Goal: Obtain resource: Obtain resource

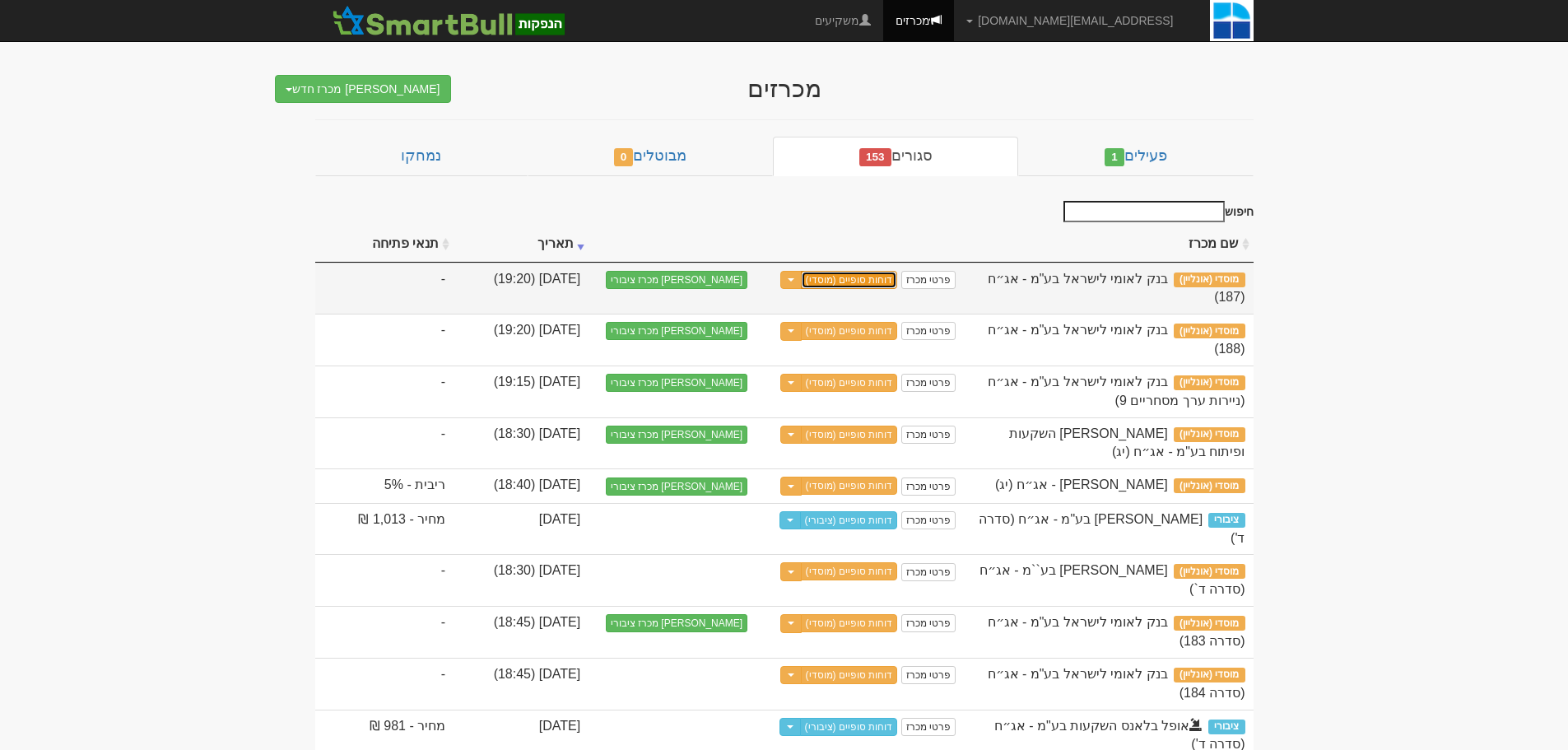
click at [898, 281] on link "דוחות סופיים (מוסדי)" at bounding box center [849, 280] width 98 height 18
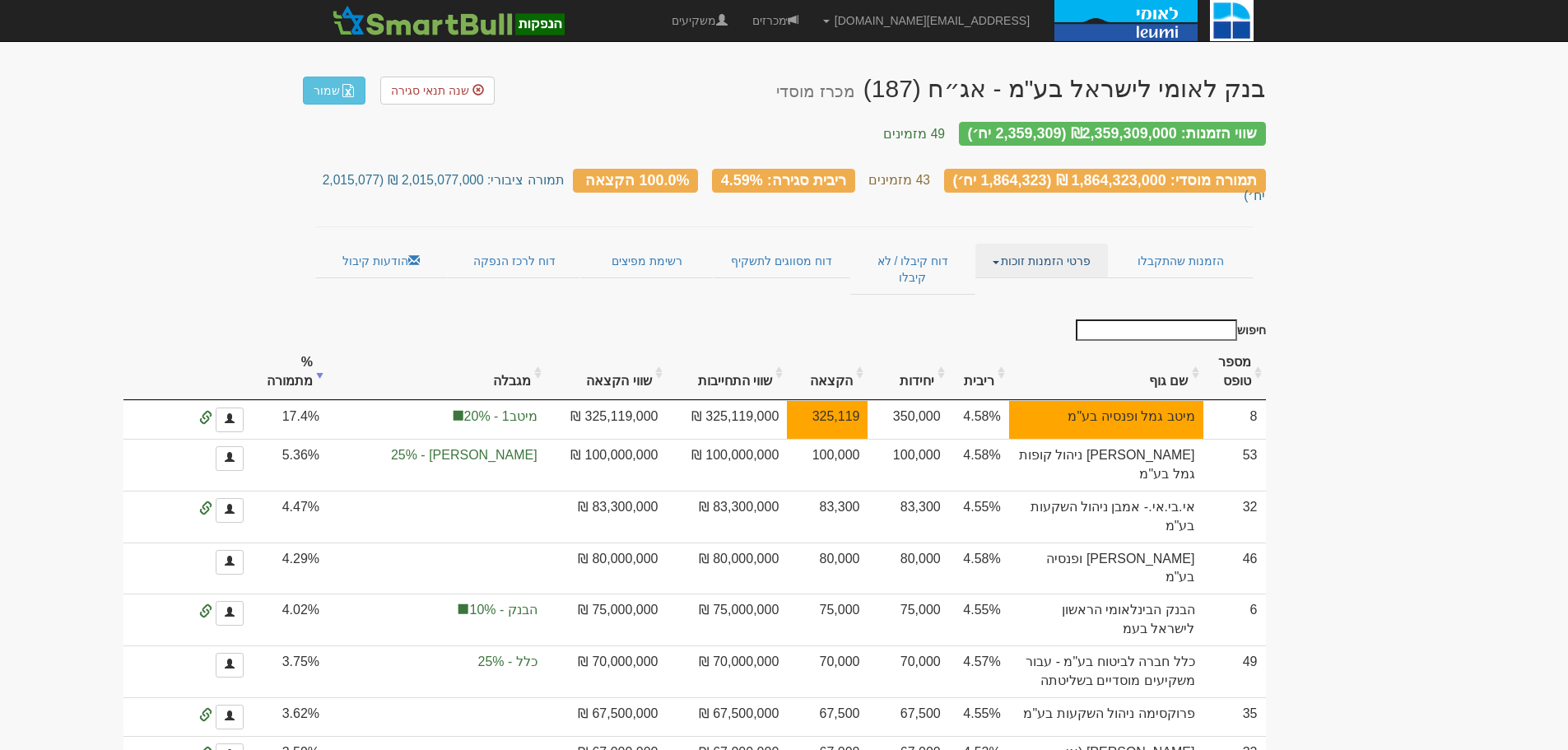
click at [996, 261] on span at bounding box center [995, 263] width 6 height 4
click at [1052, 282] on link "אנשי קשר וחשבונות" at bounding box center [1042, 293] width 130 height 21
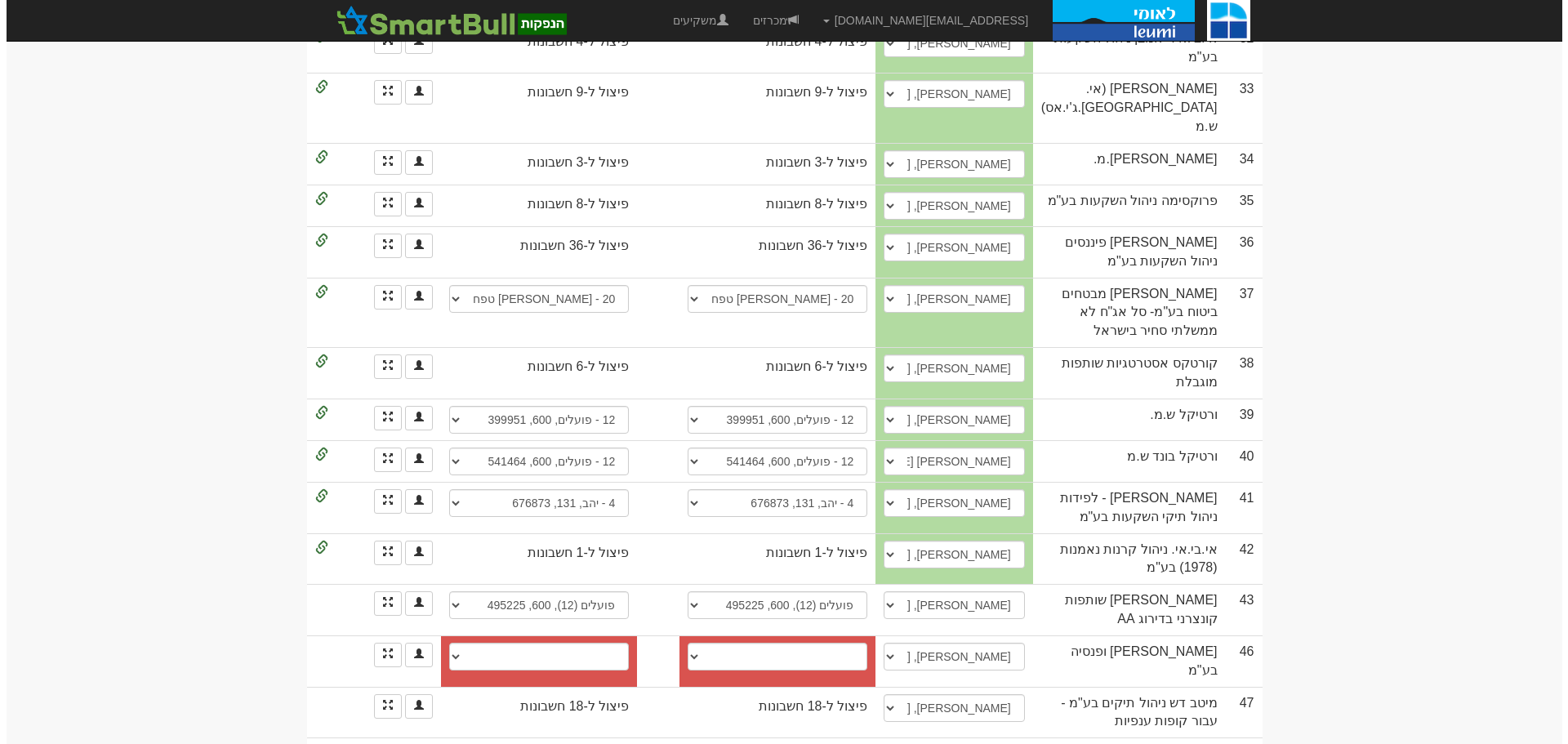
scroll to position [1796, 0]
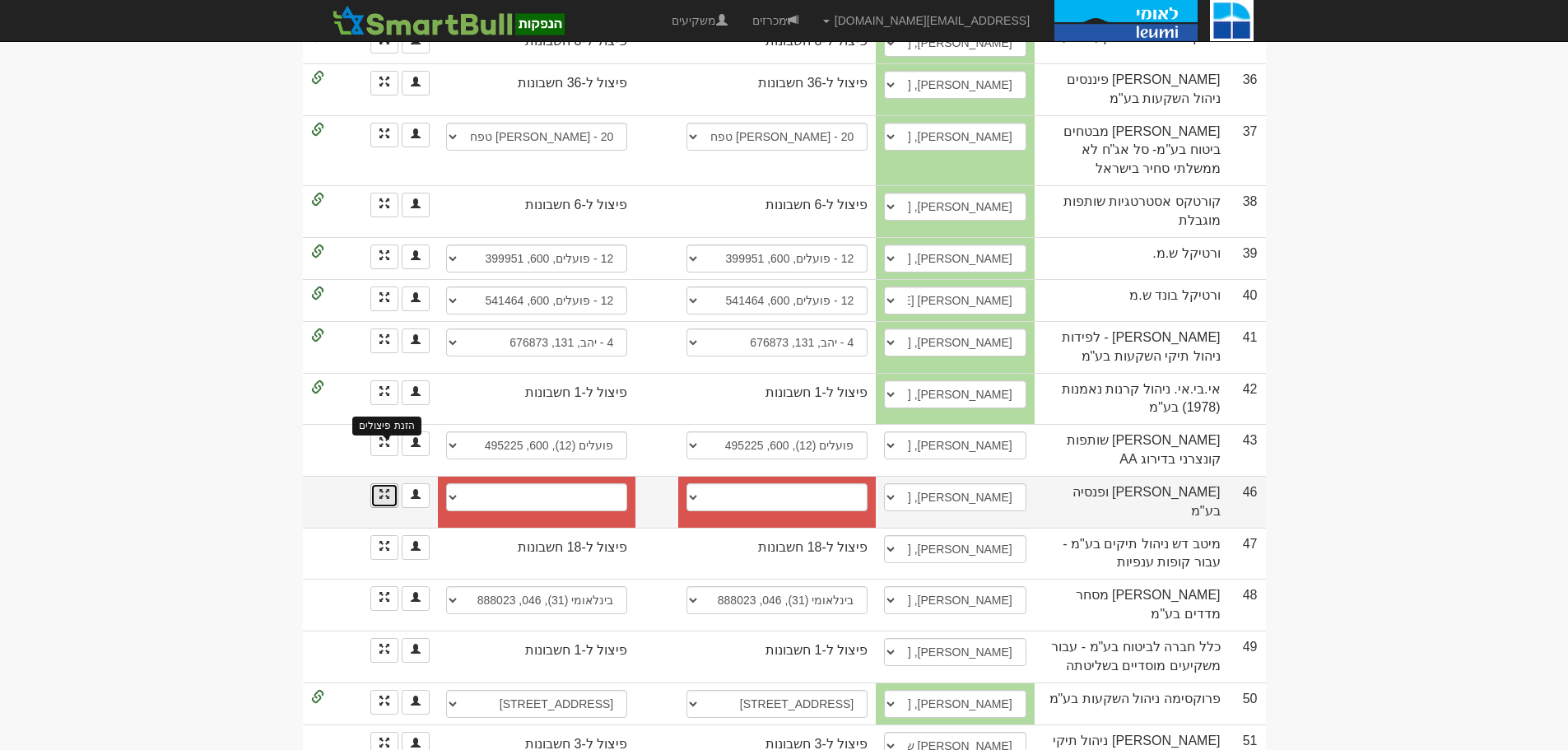
click at [383, 489] on span at bounding box center [384, 493] width 10 height 10
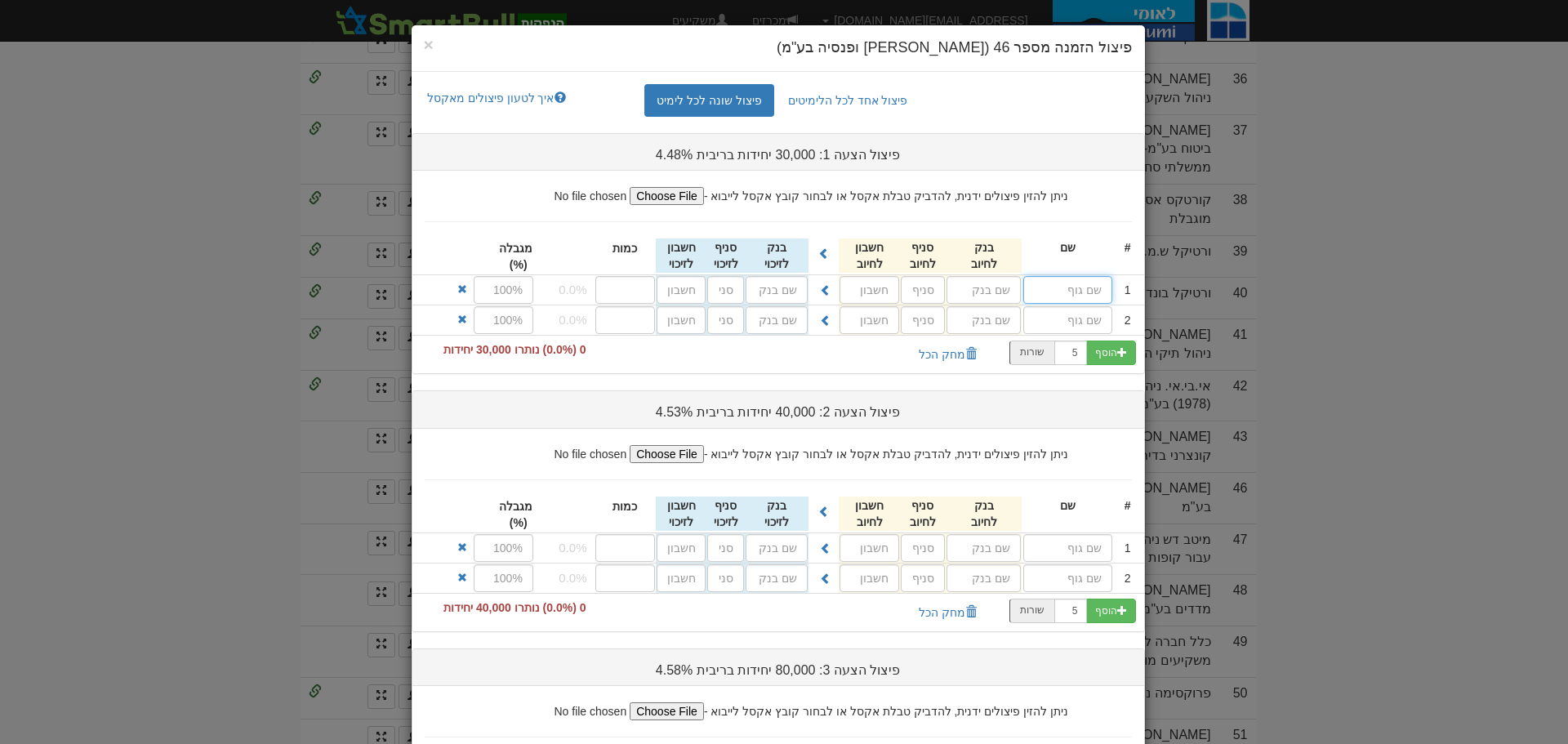
click at [1071, 291] on input "text" at bounding box center [1067, 289] width 89 height 28
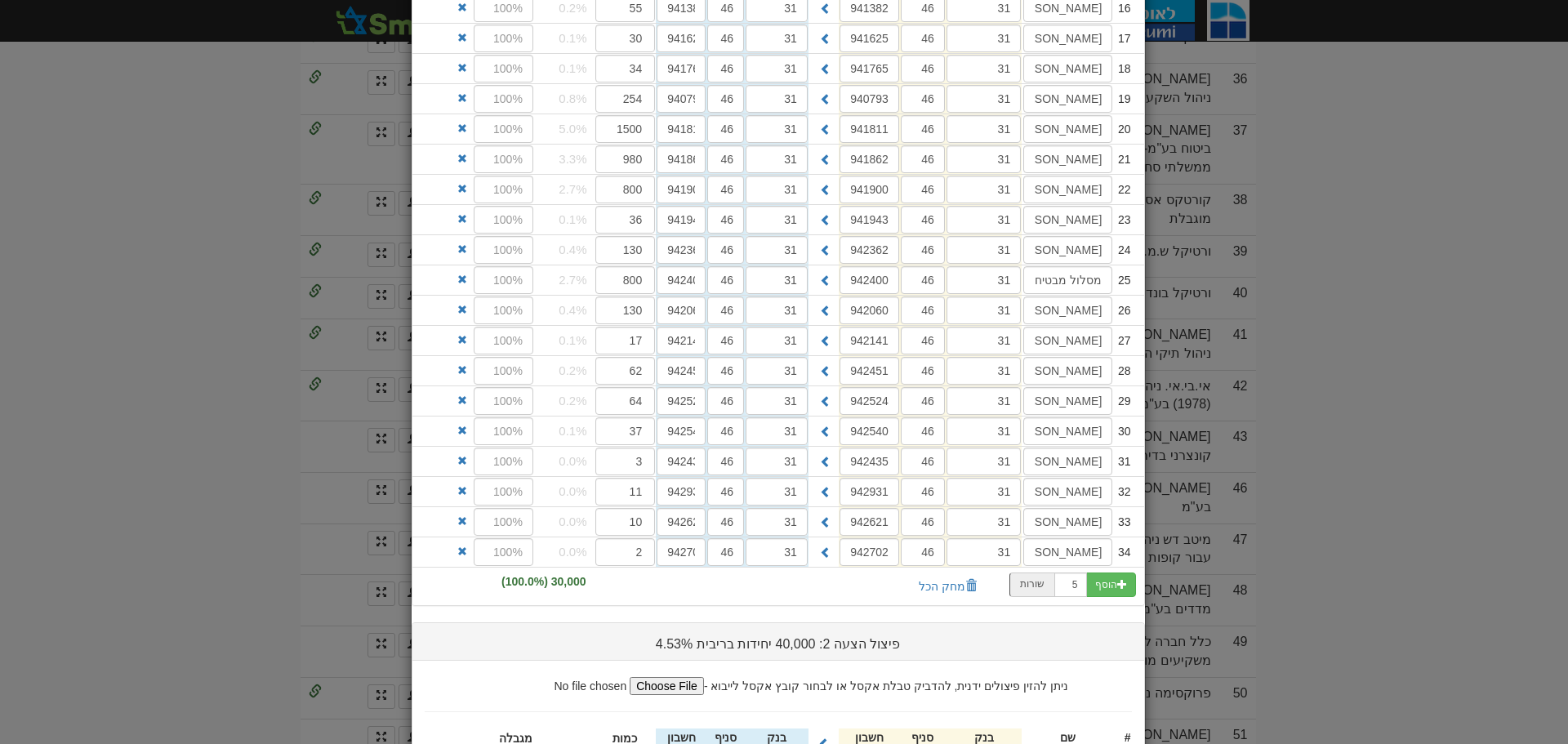
scroll to position [979, 0]
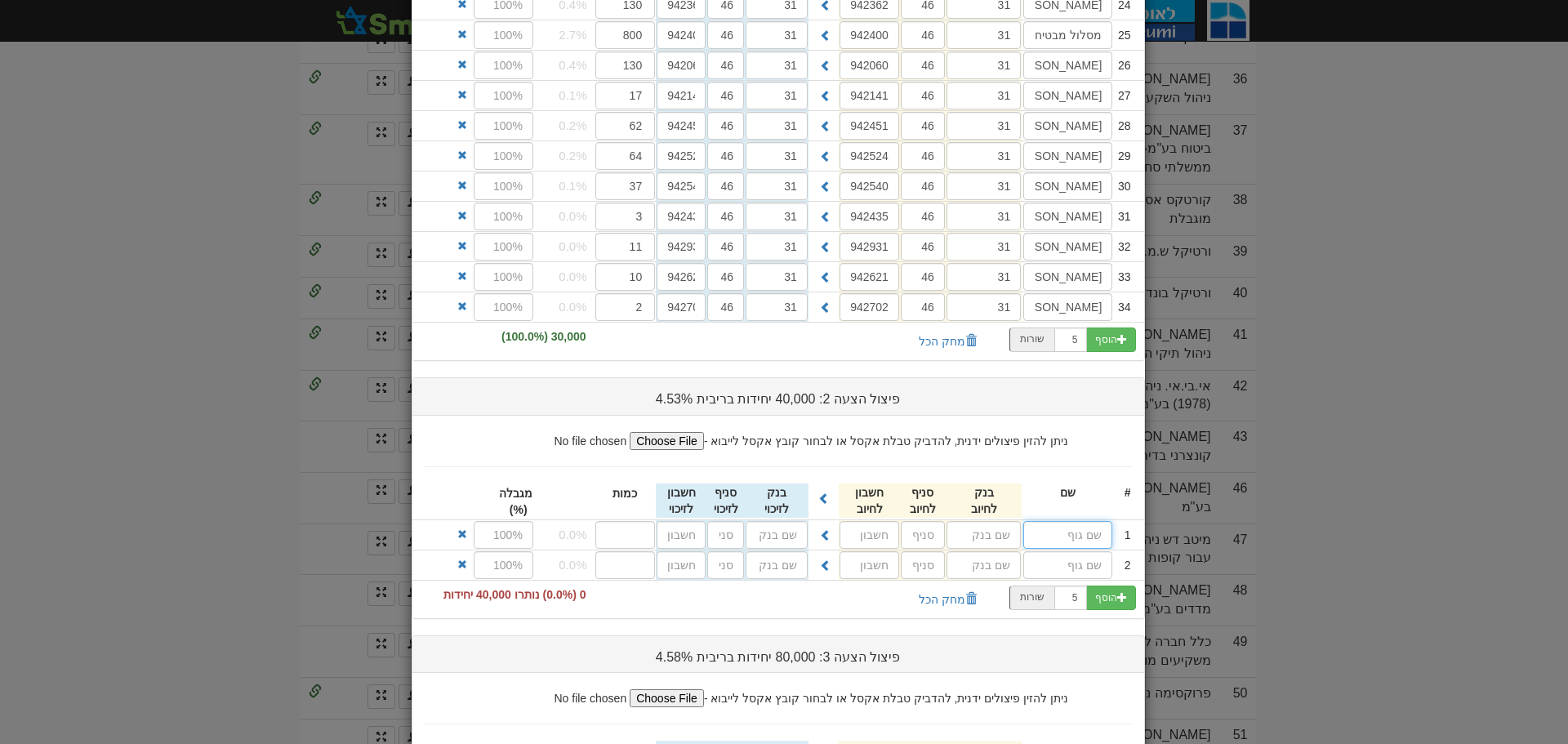
click at [1097, 535] on input "text" at bounding box center [1067, 534] width 89 height 28
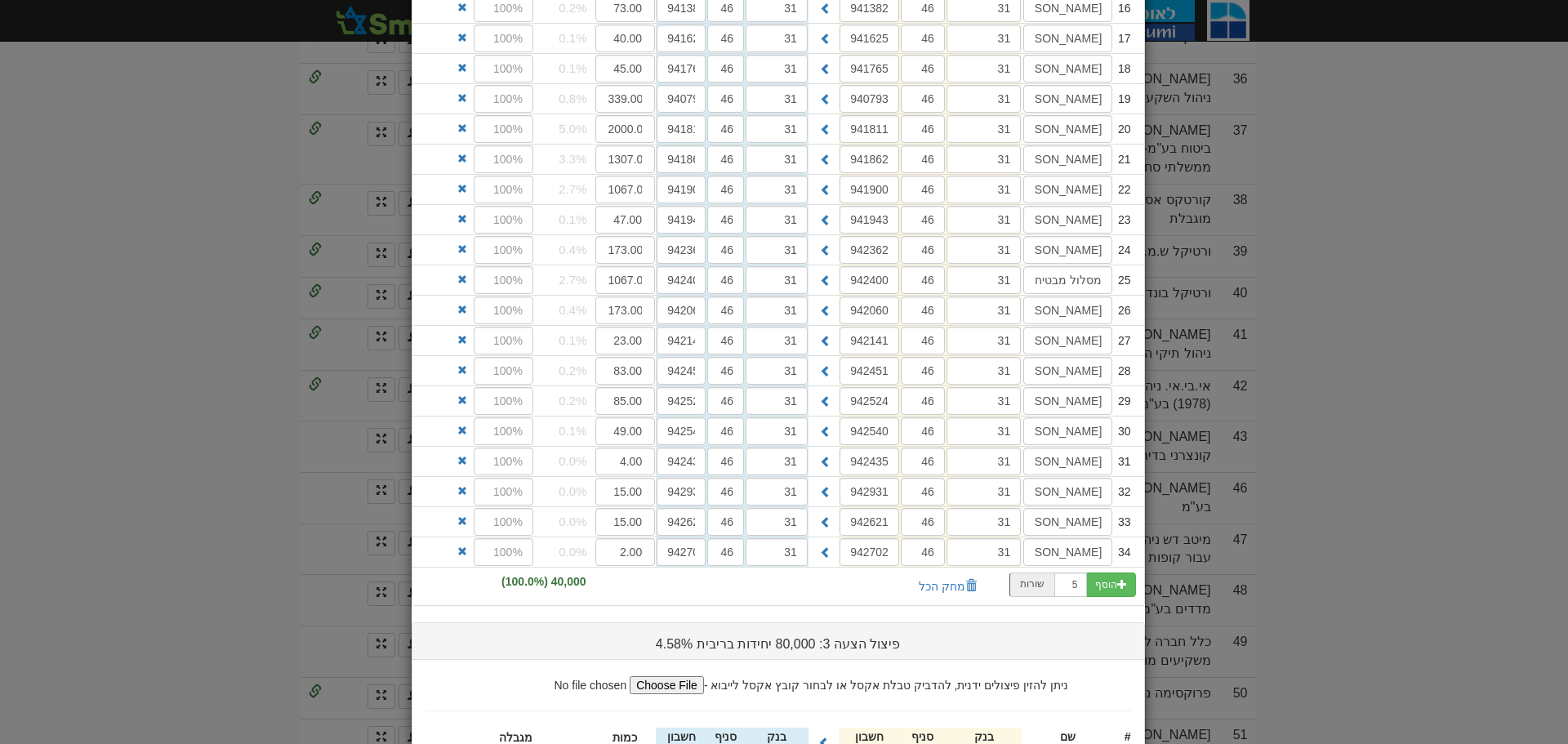
scroll to position [2186, 0]
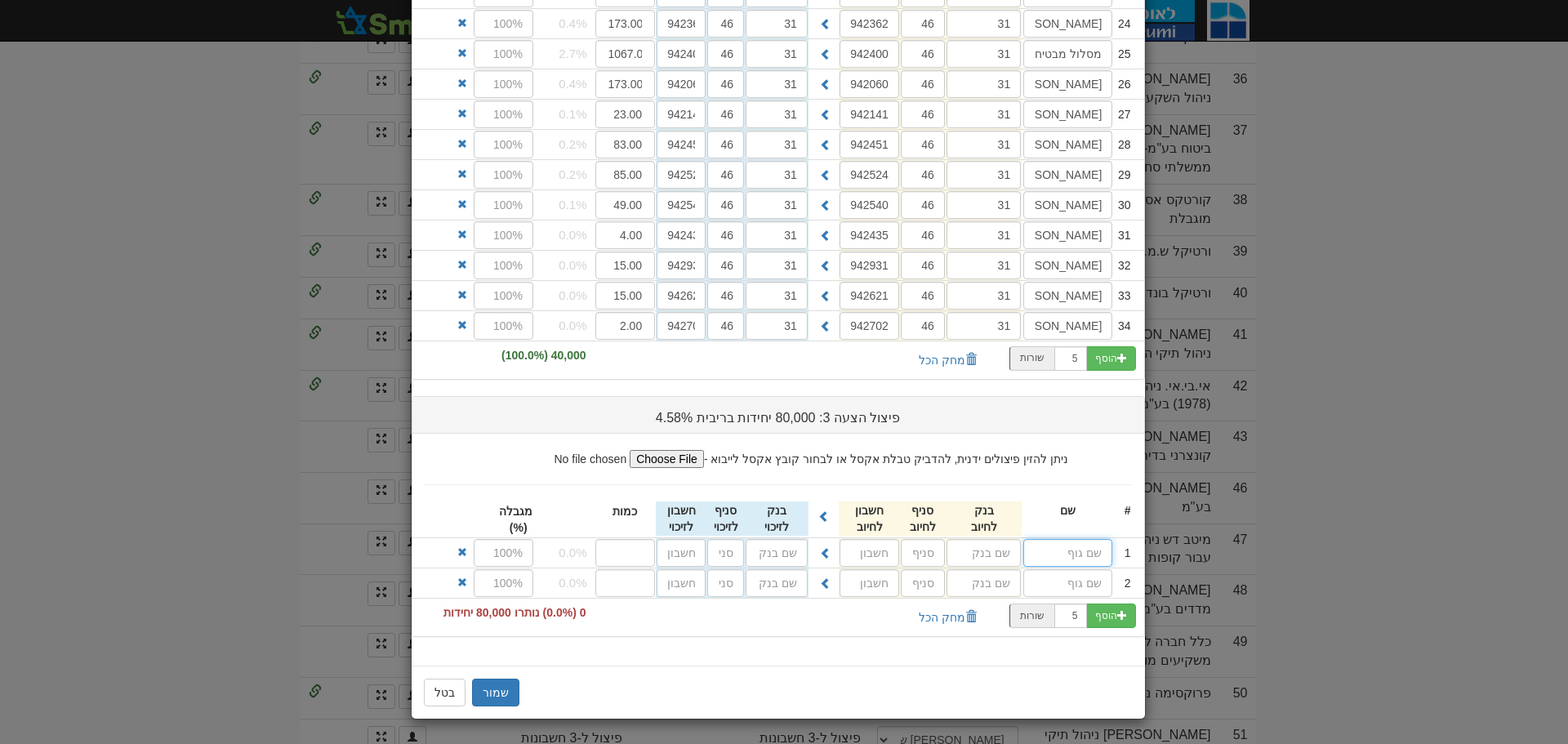
click at [1099, 550] on input "text" at bounding box center [1067, 552] width 89 height 28
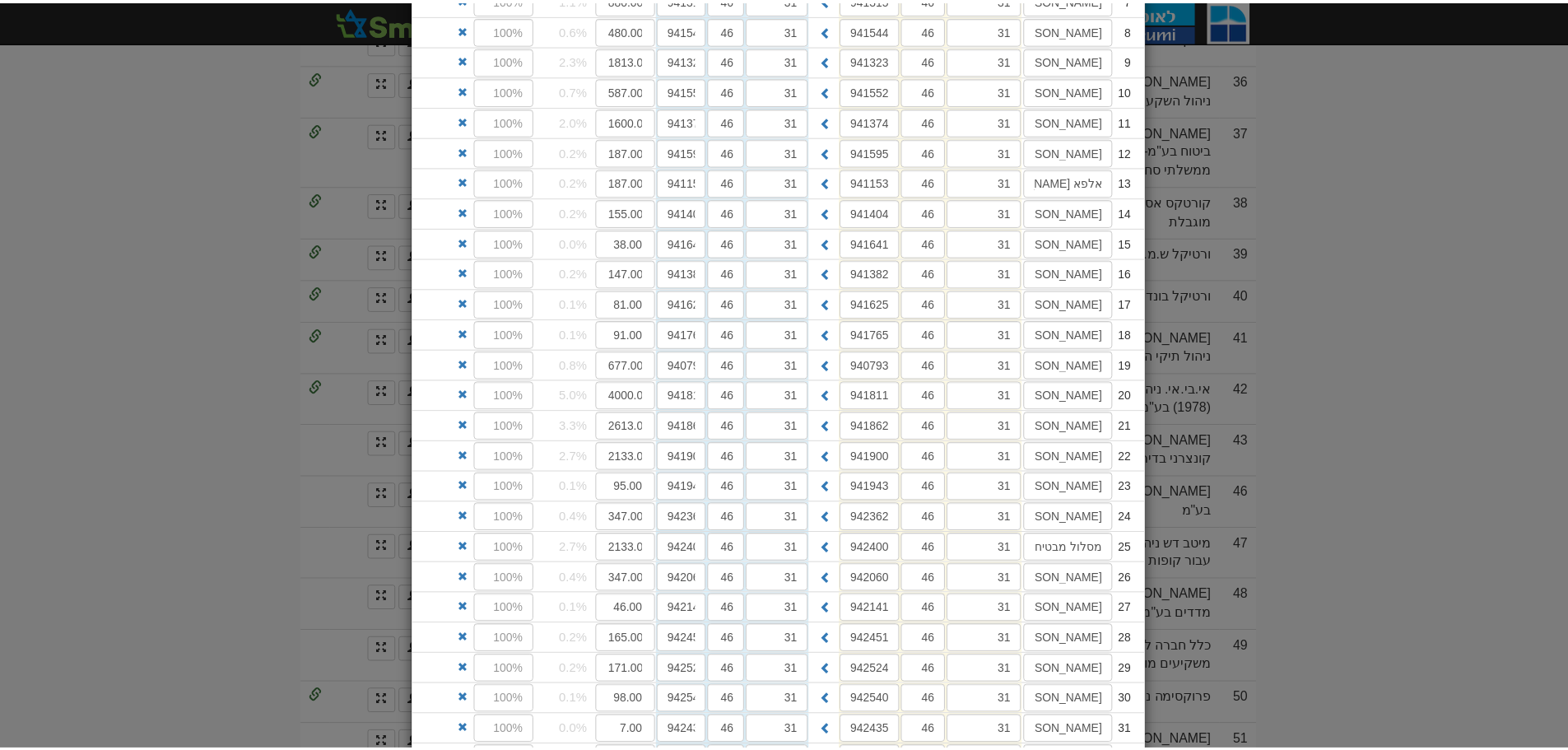
scroll to position [3177, 0]
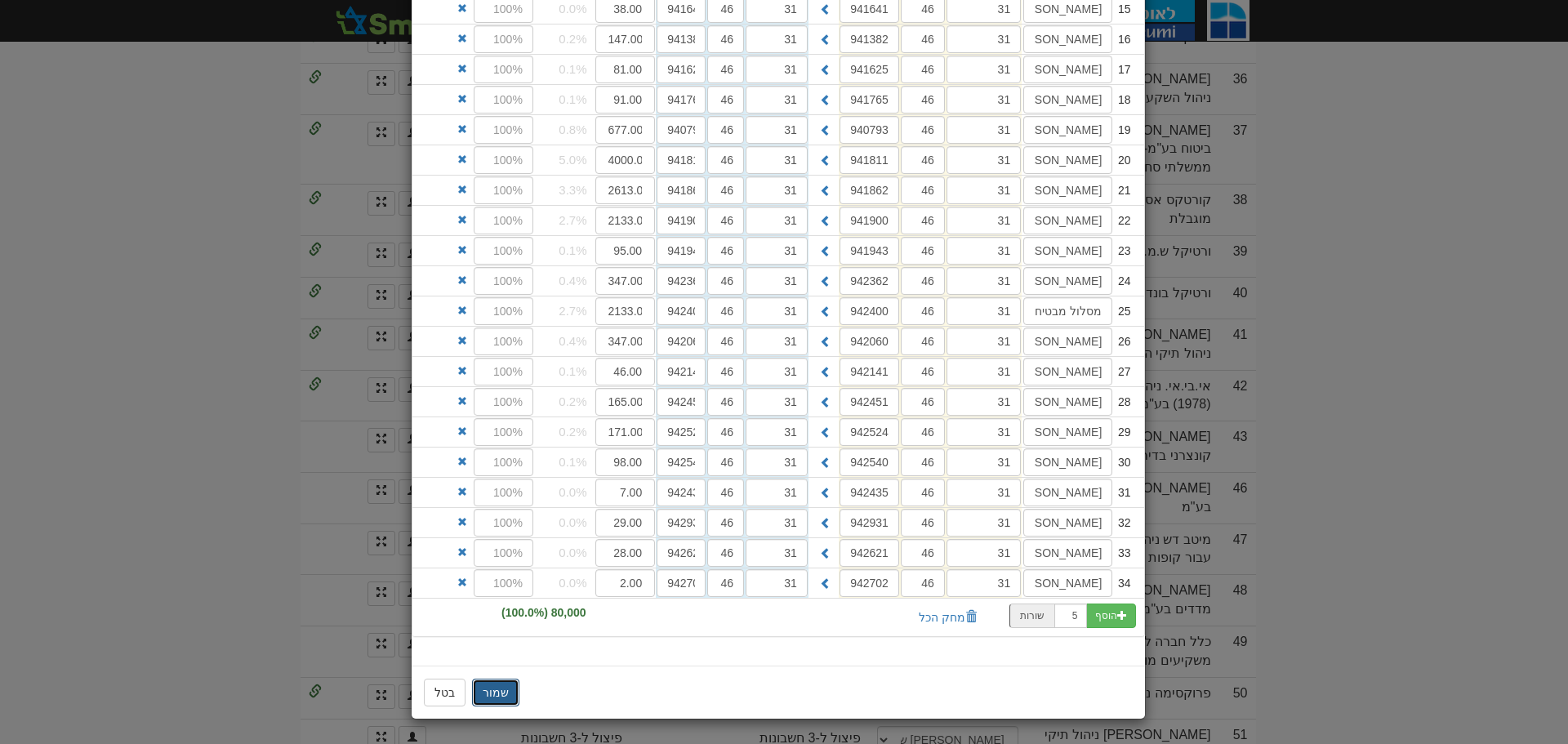
click at [493, 692] on button "שמור" at bounding box center [495, 692] width 47 height 28
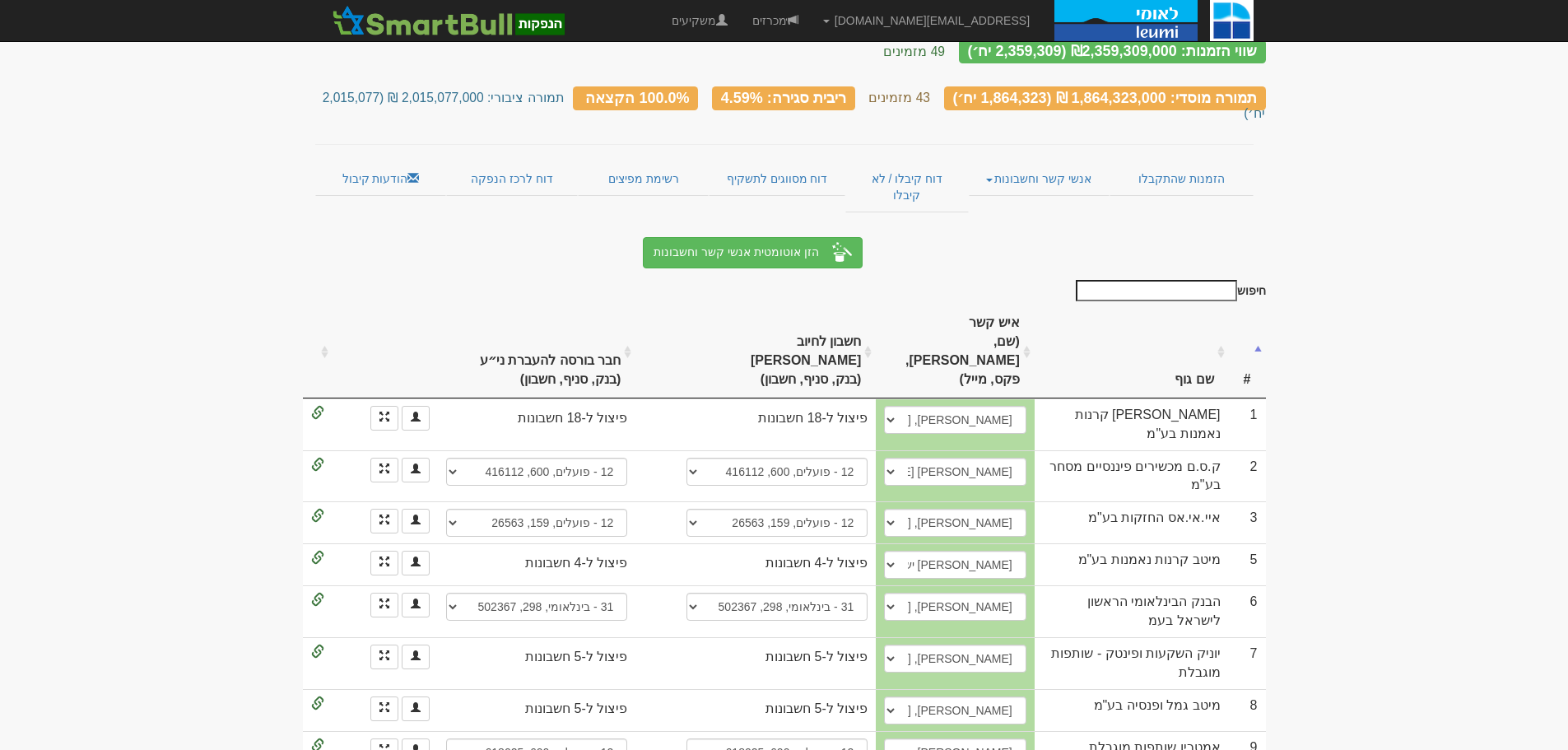
scroll to position [0, 0]
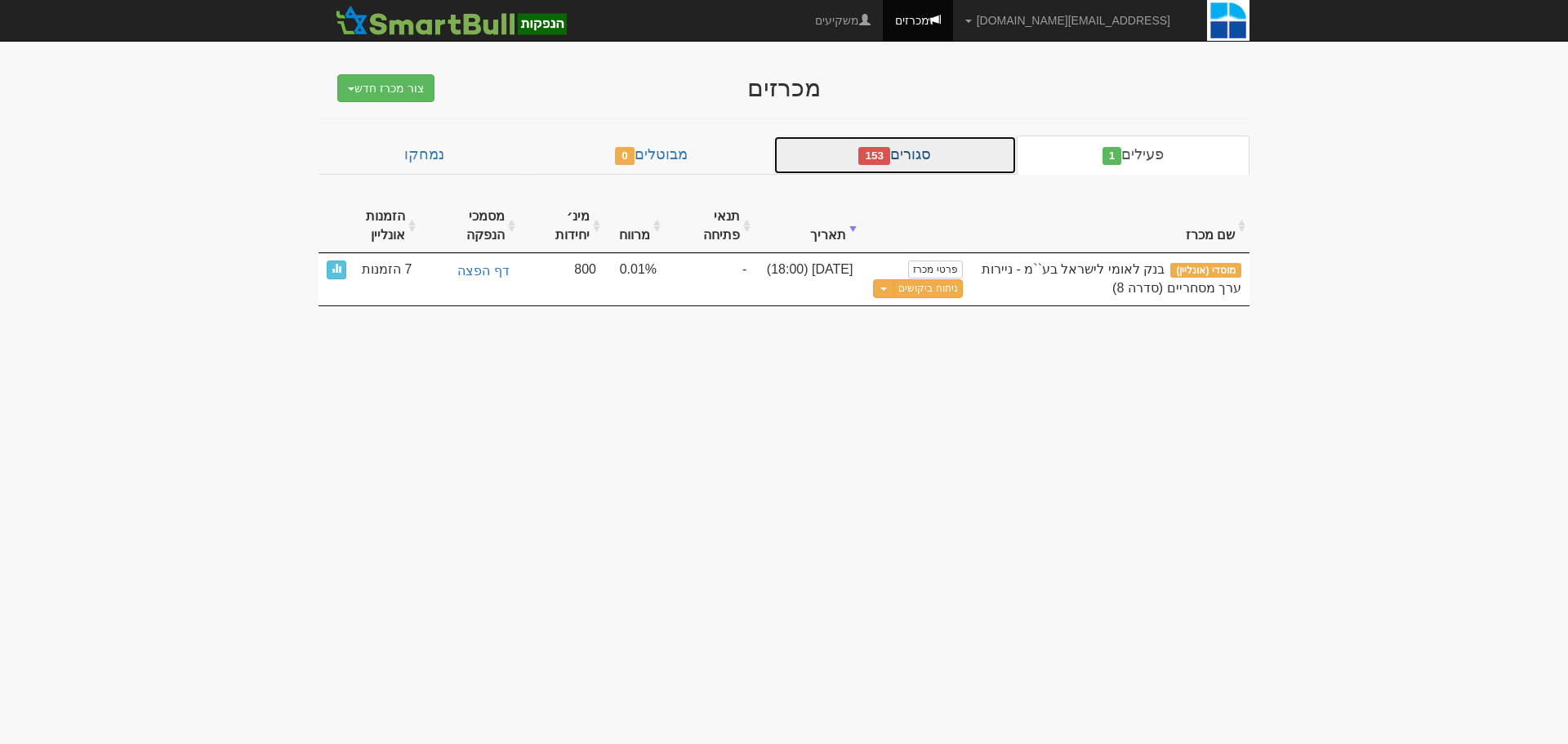
click at [962, 159] on link "סגורים 153" at bounding box center [895, 155] width 243 height 39
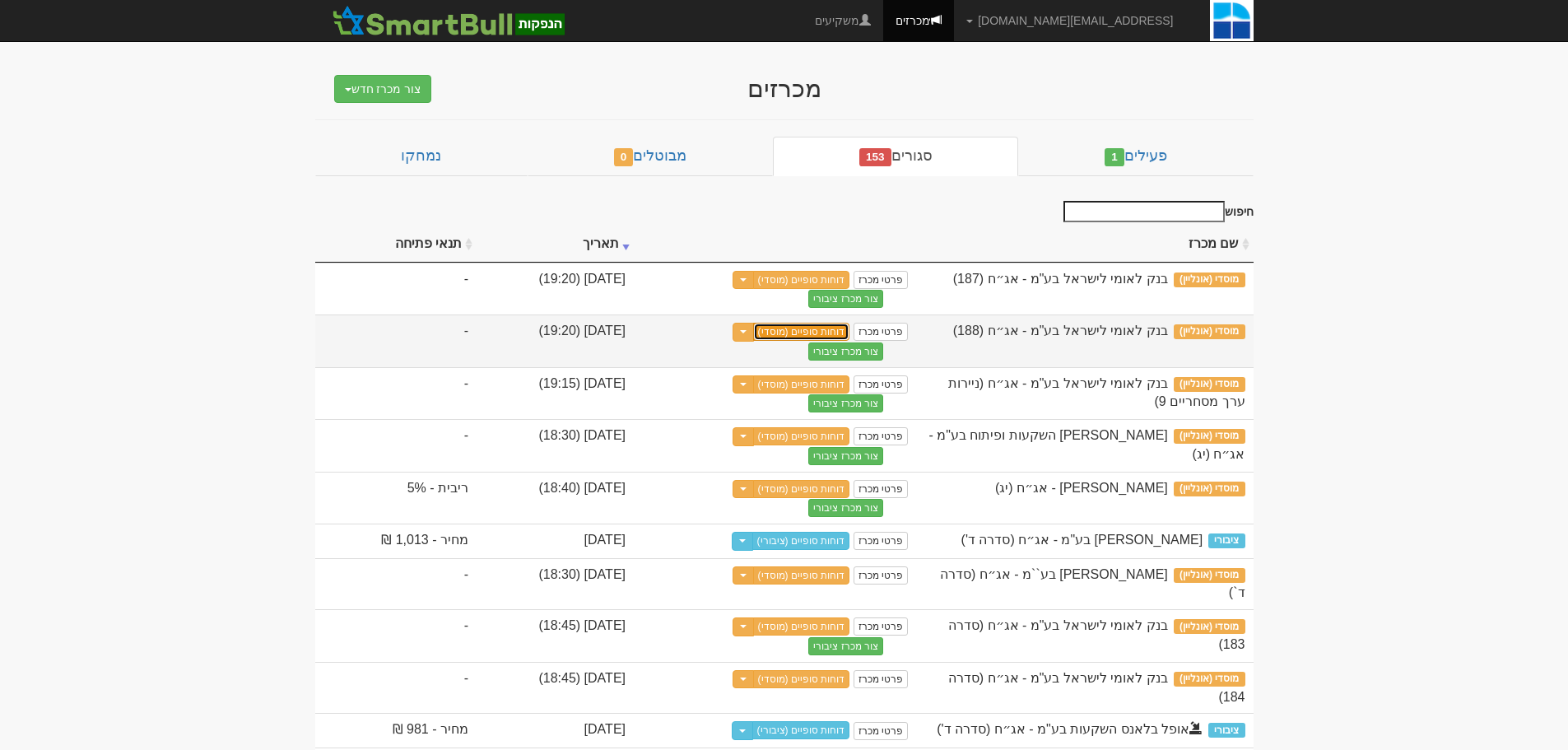
click at [850, 330] on link "דוחות סופיים (מוסדי)" at bounding box center [801, 331] width 98 height 18
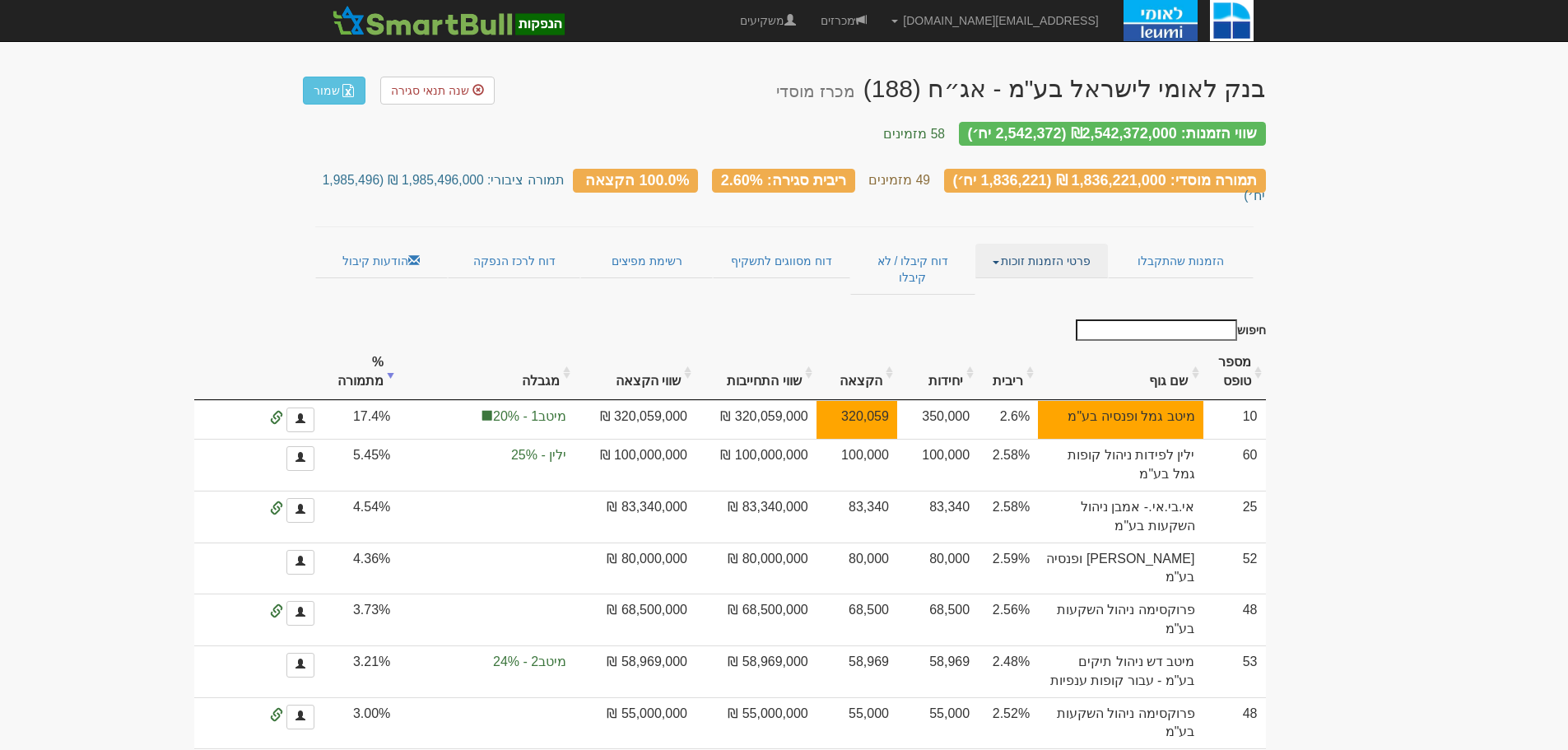
click at [1069, 243] on link "פרטי הזמנות זוכות" at bounding box center [1042, 260] width 132 height 35
click at [1035, 282] on link "אנשי קשר וחשבונות" at bounding box center [1042, 293] width 130 height 21
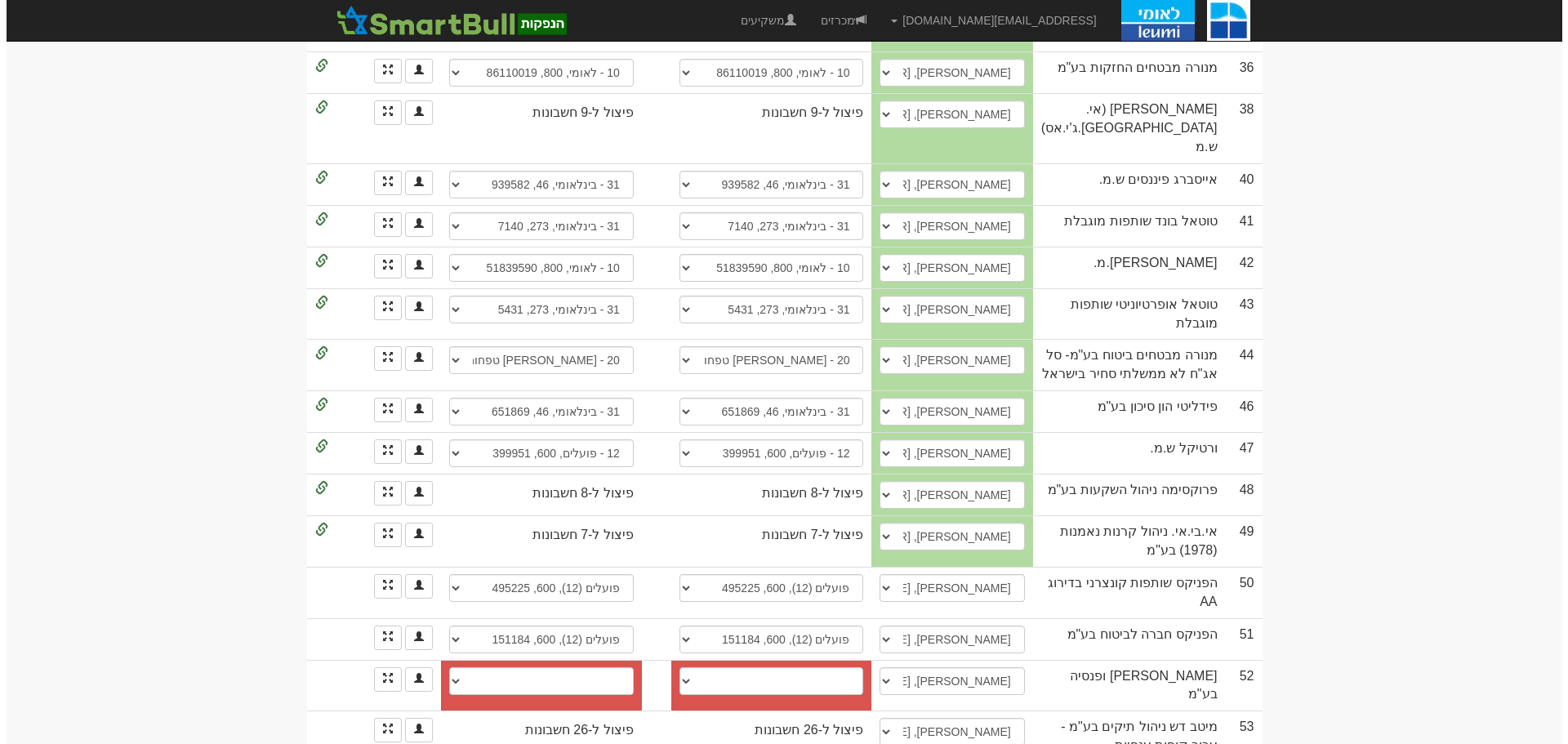
scroll to position [1959, 0]
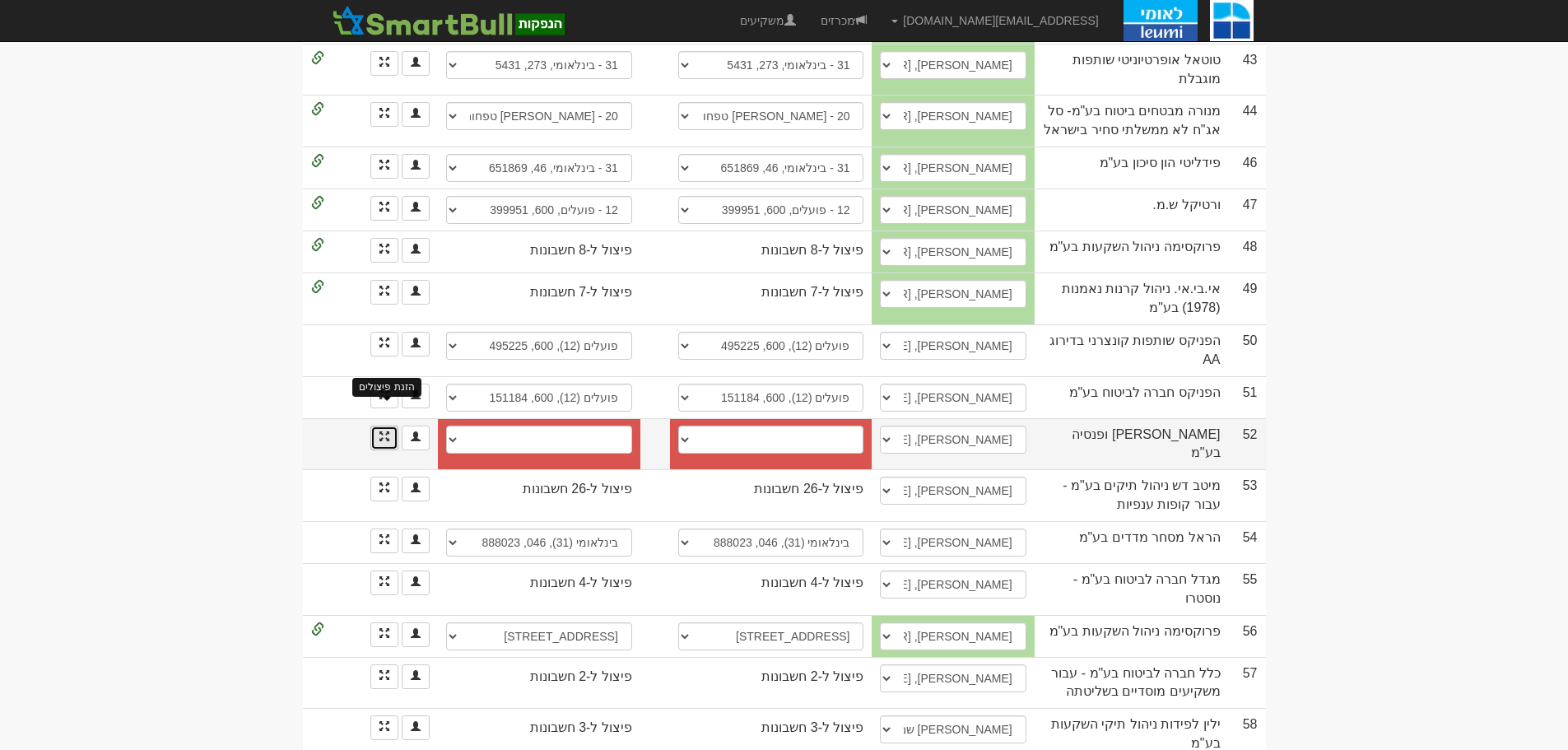
click at [379, 431] on span at bounding box center [384, 436] width 10 height 10
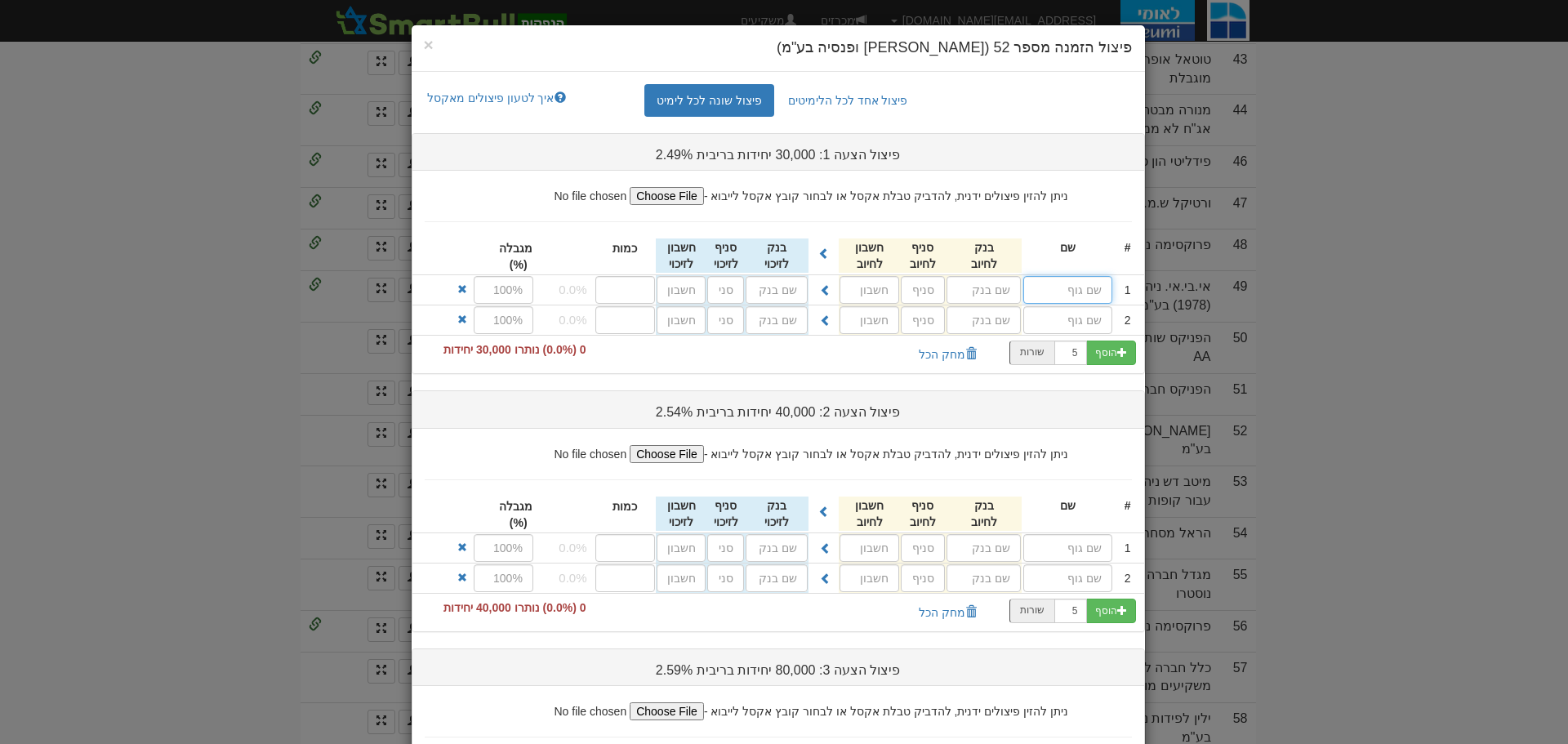
click at [1105, 289] on input "text" at bounding box center [1067, 289] width 89 height 28
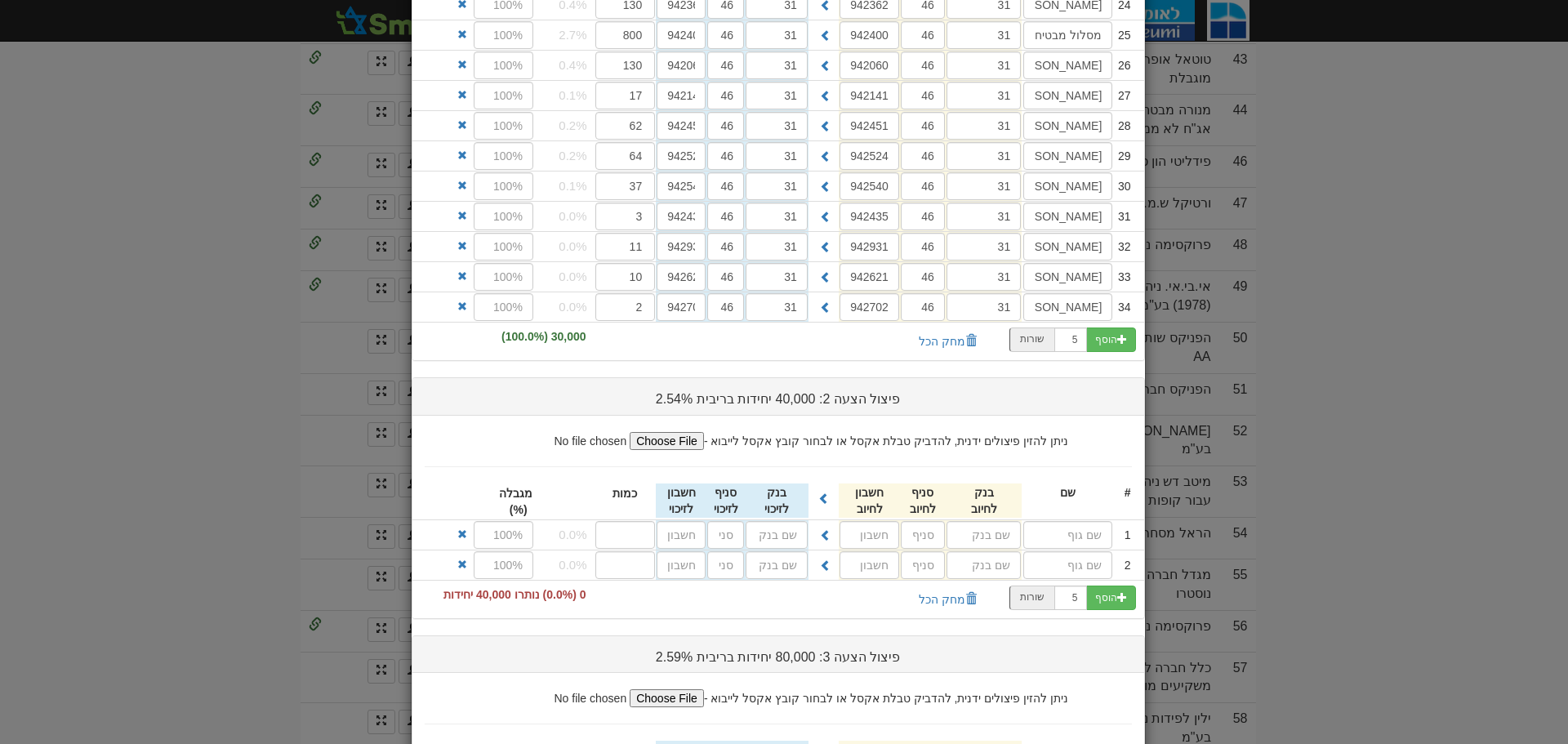
scroll to position [1143, 0]
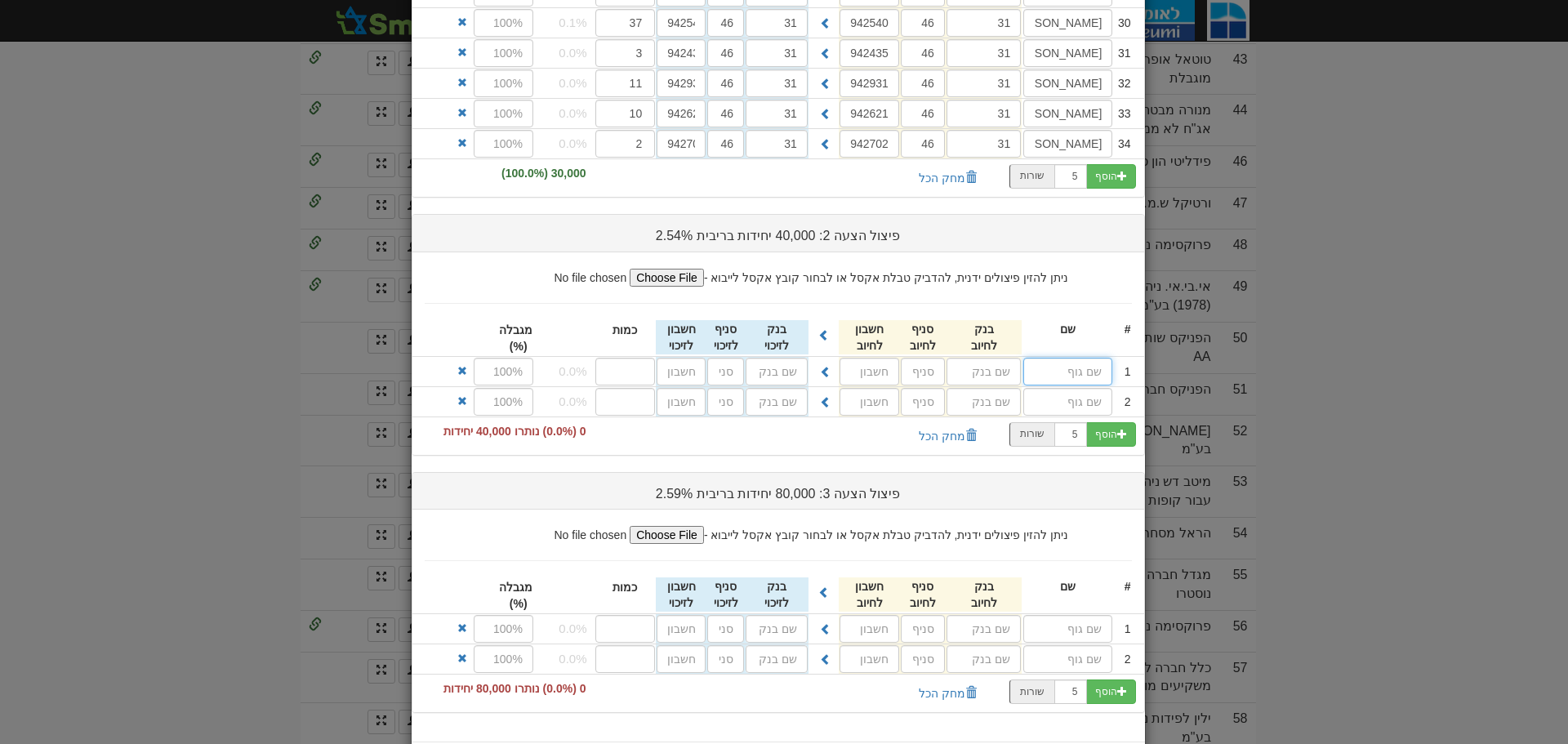
click at [1107, 367] on input "text" at bounding box center [1067, 371] width 89 height 28
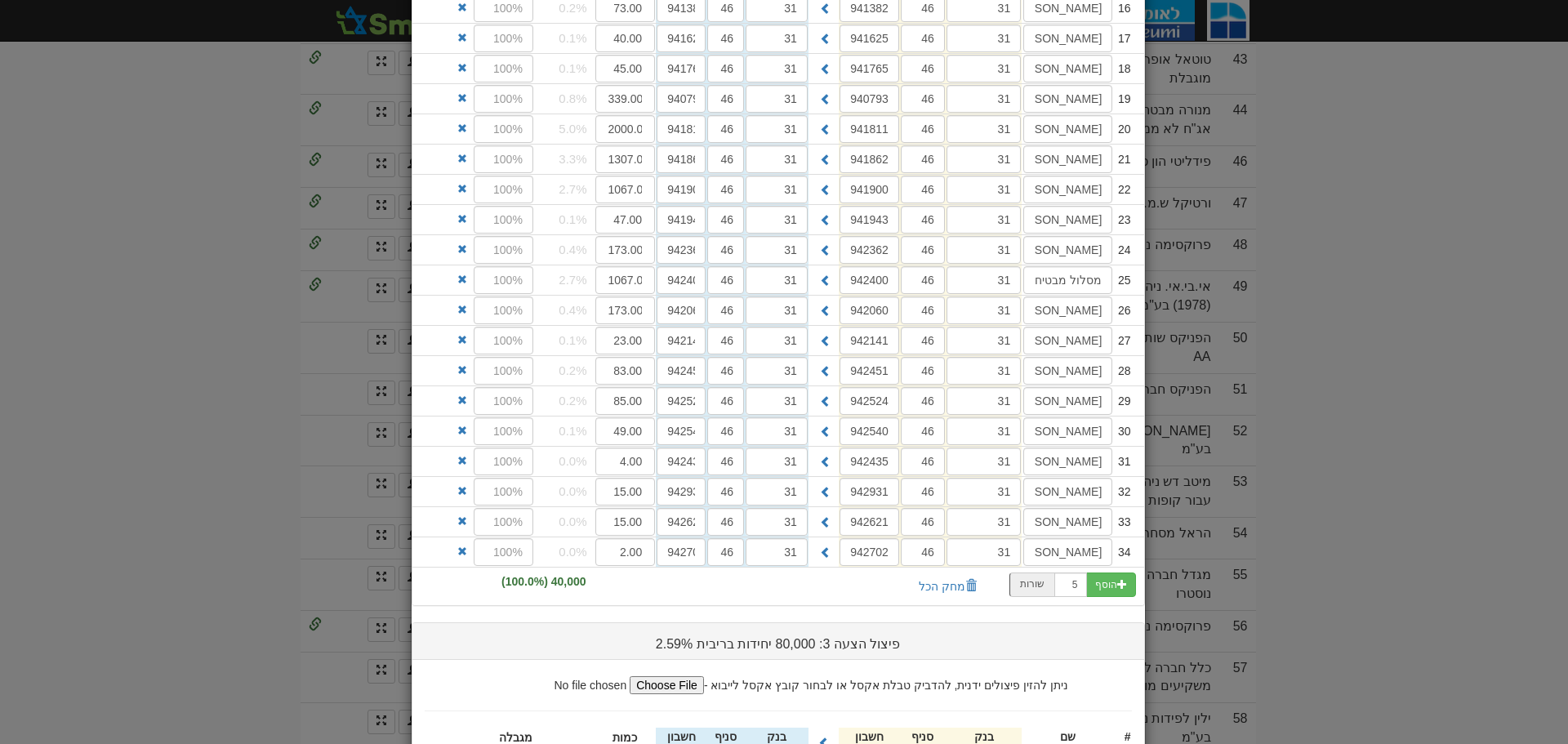
scroll to position [2186, 0]
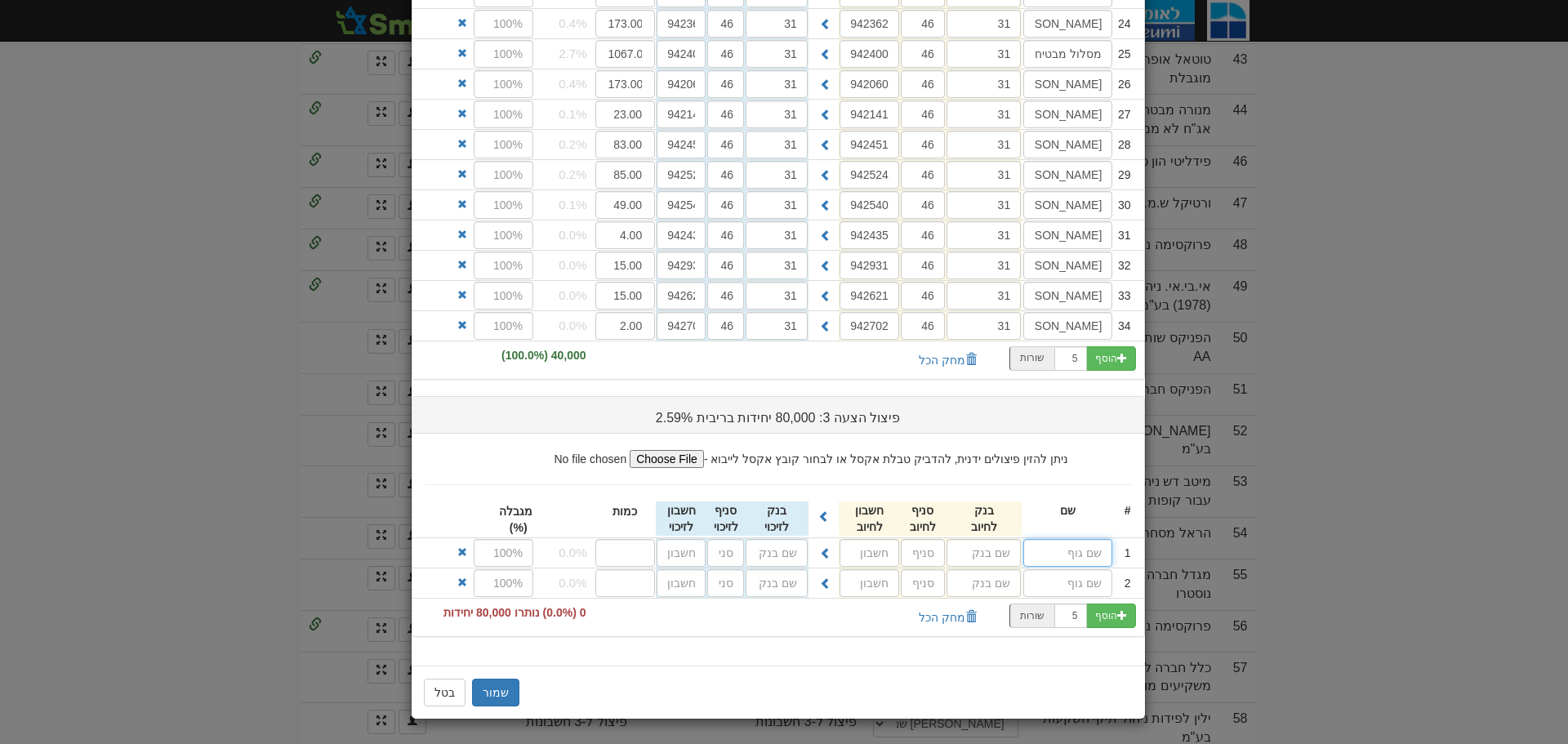
click at [1097, 554] on input "text" at bounding box center [1067, 552] width 89 height 28
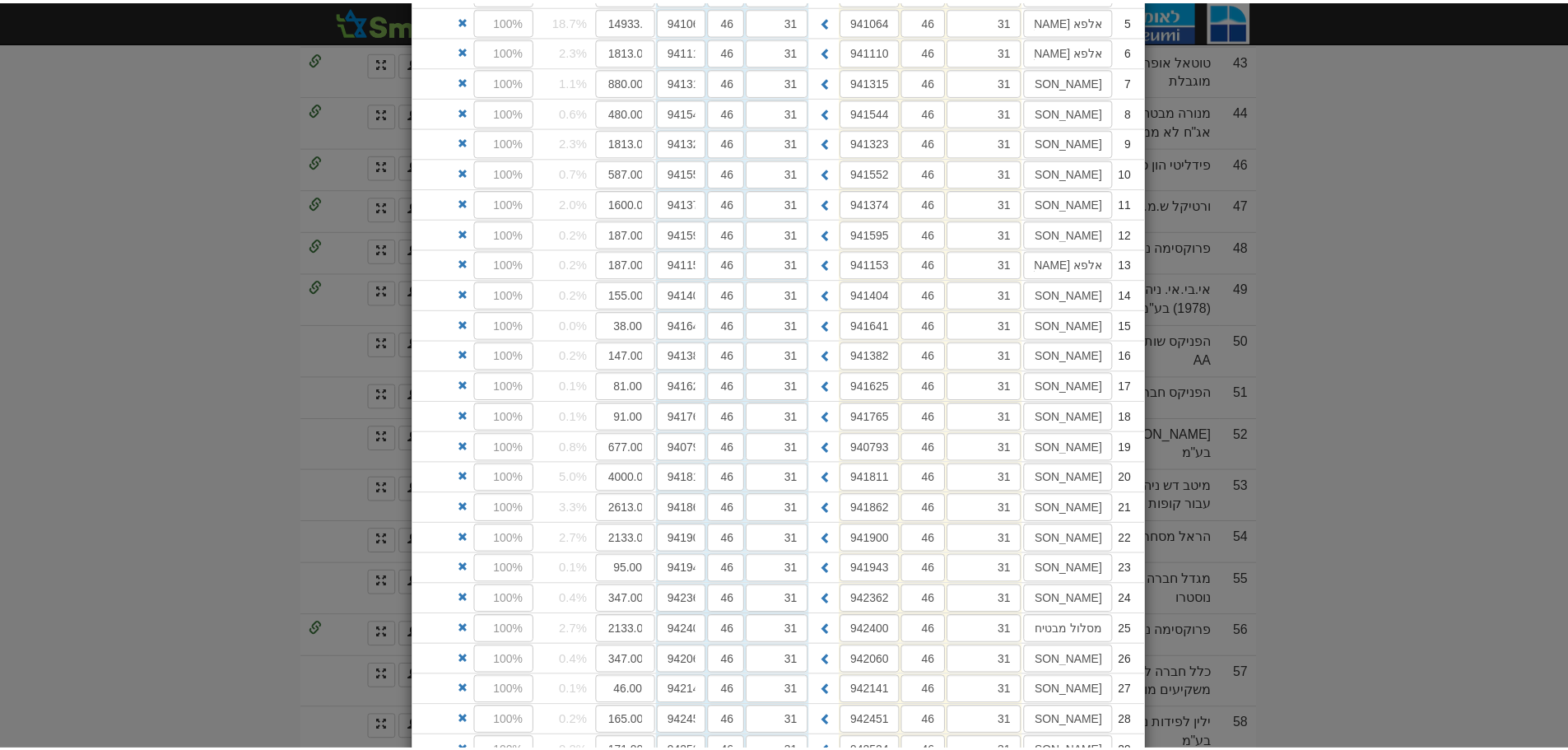
scroll to position [3177, 0]
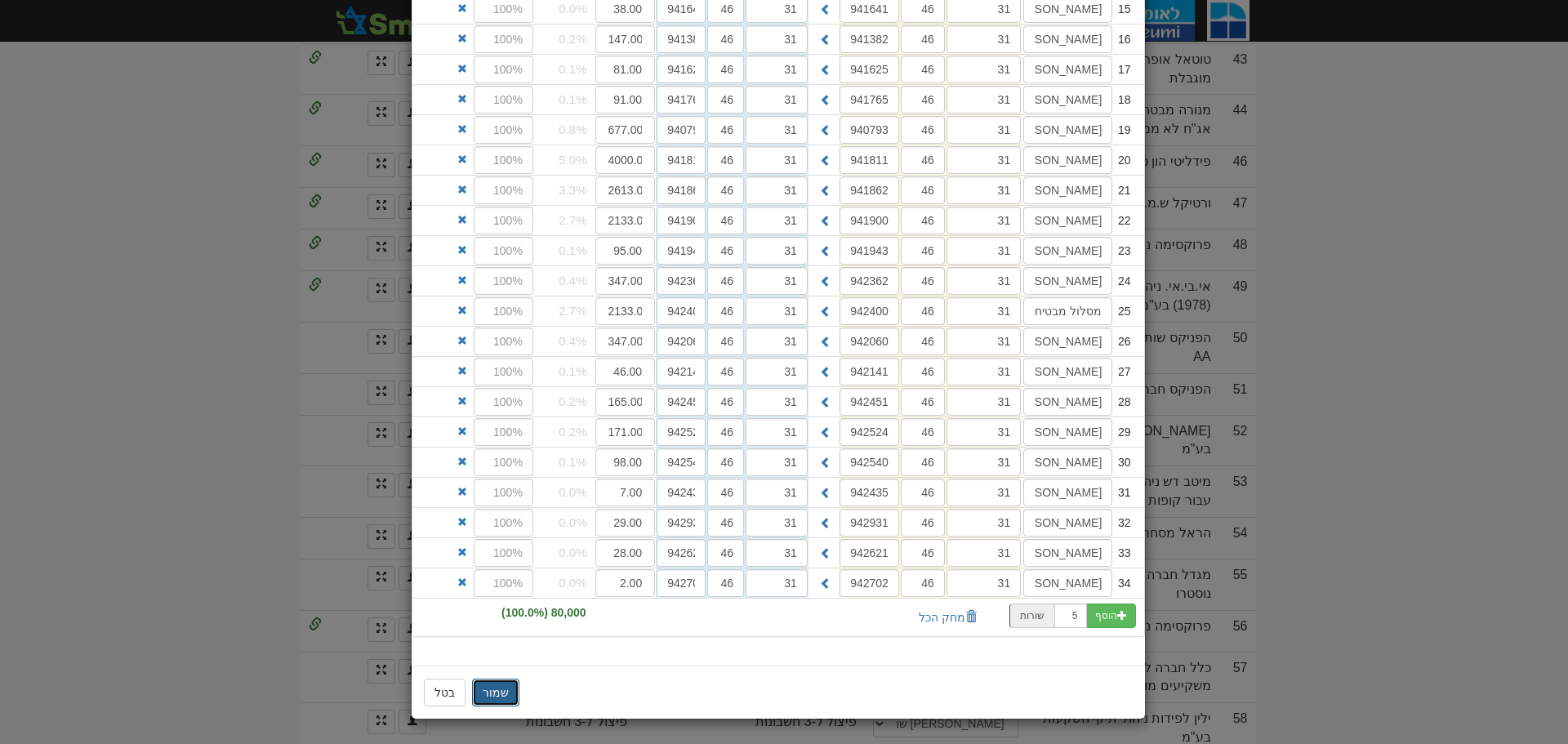
click at [502, 686] on button "שמור" at bounding box center [495, 692] width 47 height 28
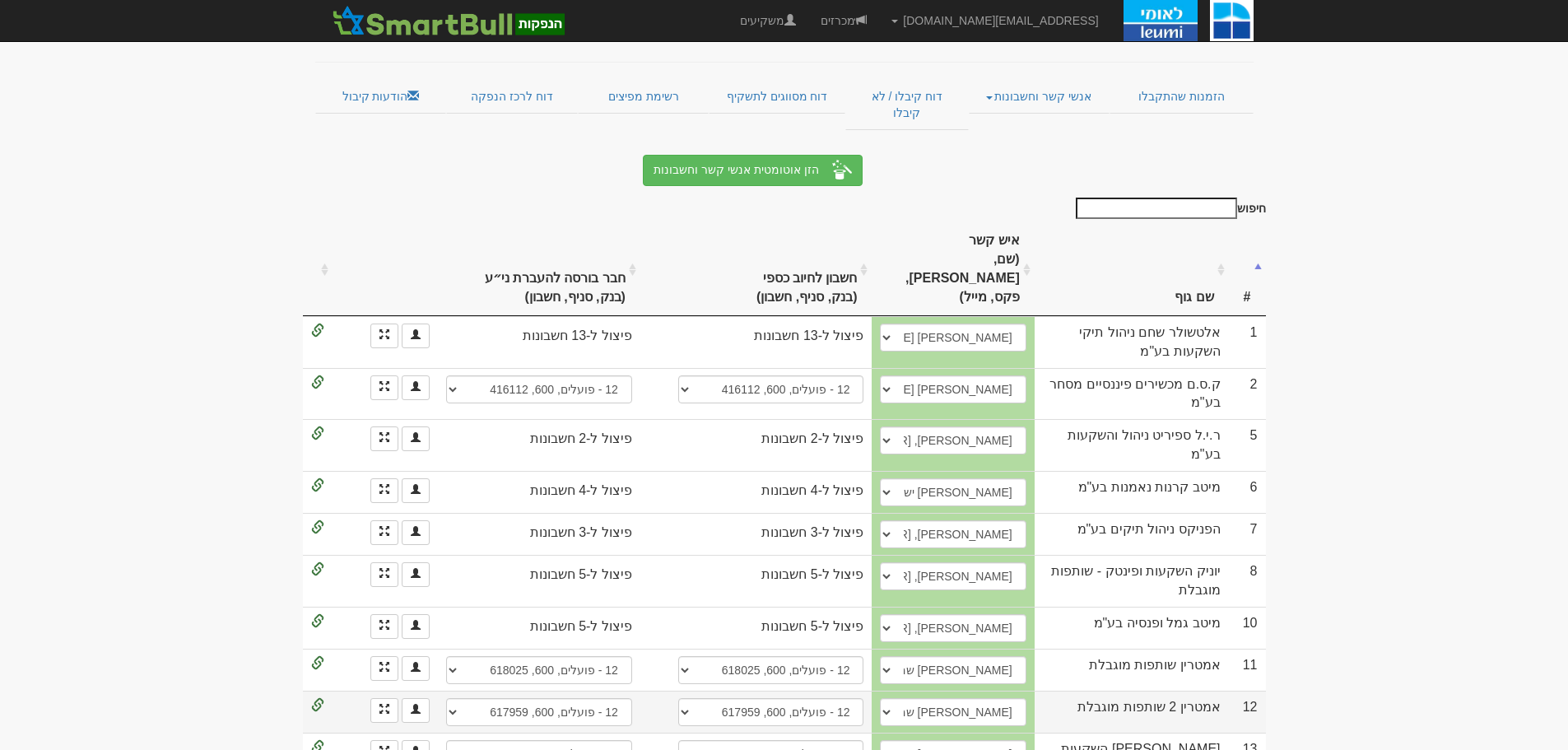
scroll to position [0, 0]
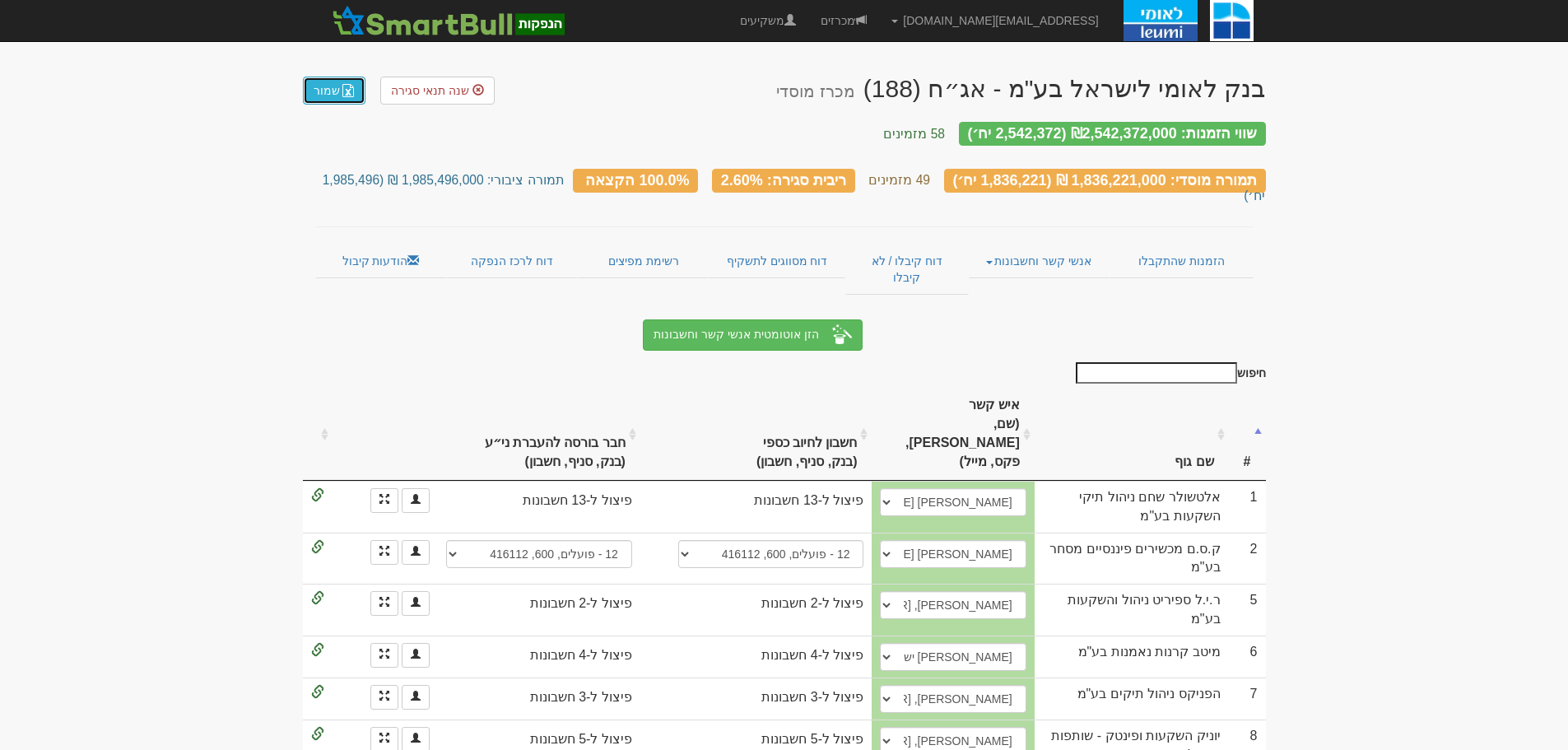
click at [316, 86] on link "שמור" at bounding box center [334, 90] width 63 height 28
click at [340, 89] on link "שמור" at bounding box center [334, 90] width 63 height 28
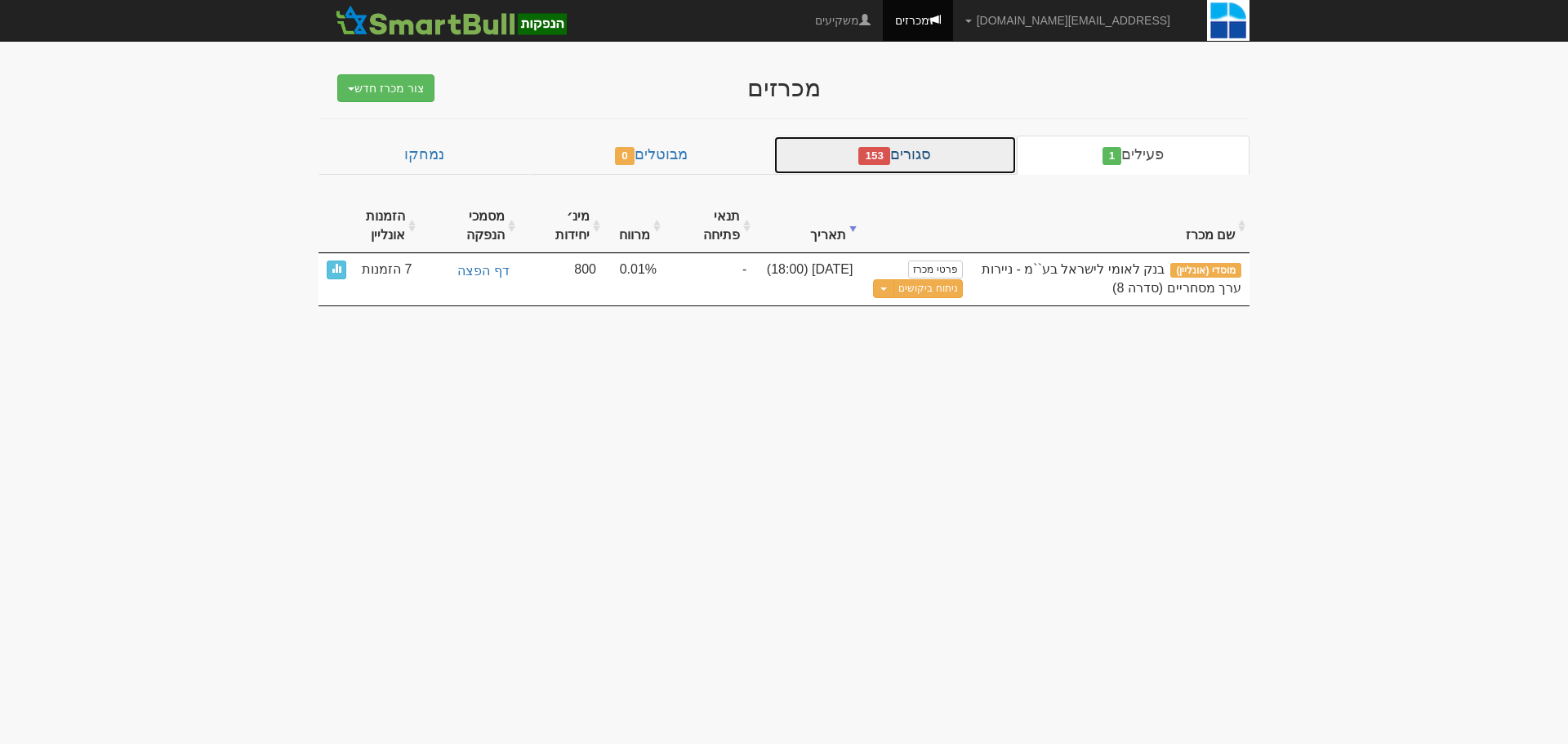
click at [902, 147] on link "סגורים 153" at bounding box center [895, 155] width 243 height 39
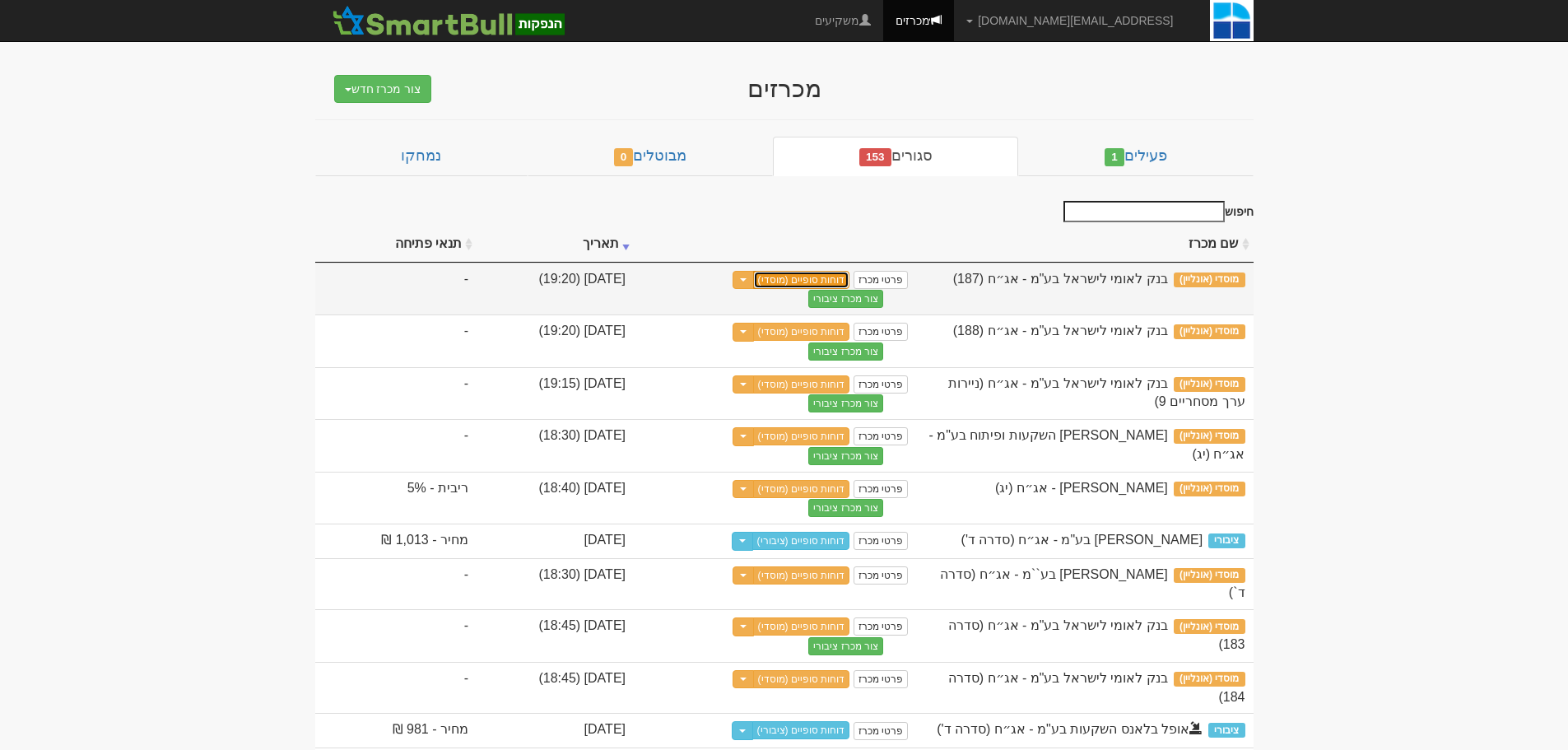
click at [850, 286] on link "דוחות סופיים (מוסדי)" at bounding box center [801, 280] width 98 height 18
click at [850, 277] on link "דוחות סופיים (מוסדי)" at bounding box center [801, 280] width 98 height 18
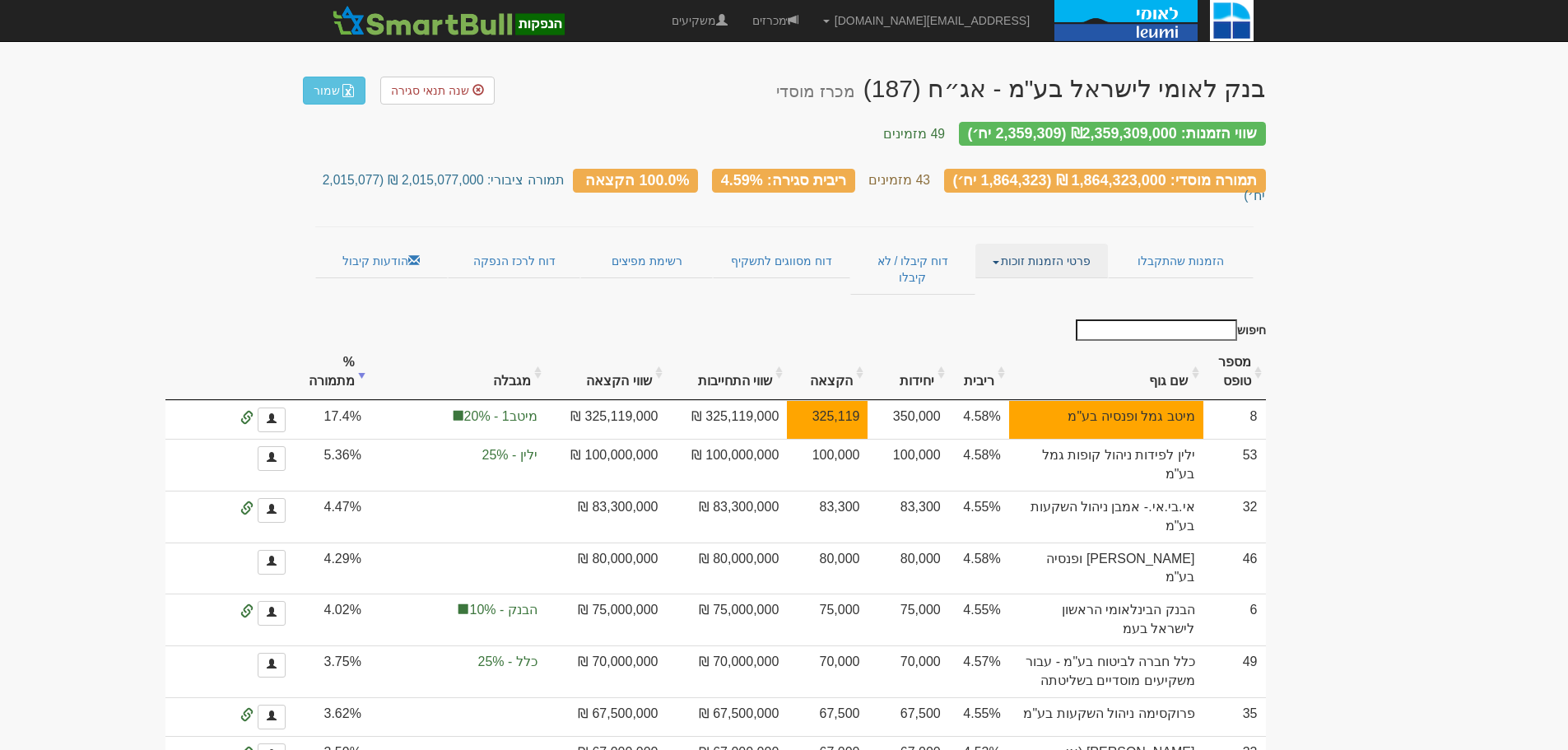
click at [1003, 243] on link "פרטי הזמנות זוכות" at bounding box center [1042, 260] width 132 height 35
click at [1016, 282] on link "אנשי קשר וחשבונות" at bounding box center [1042, 293] width 130 height 21
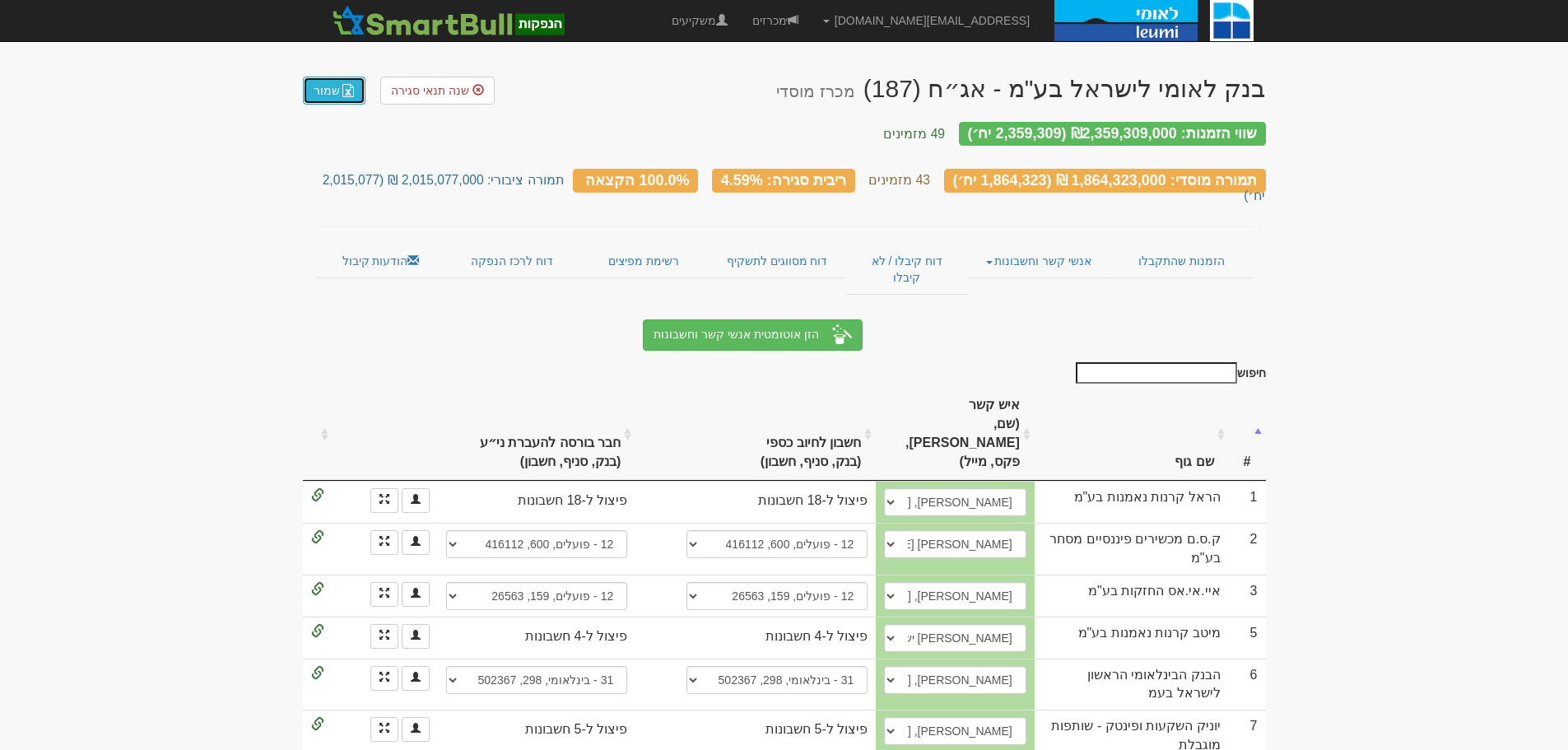
click at [333, 89] on link "שמור" at bounding box center [334, 90] width 63 height 28
click at [337, 88] on link "שמור" at bounding box center [334, 90] width 63 height 28
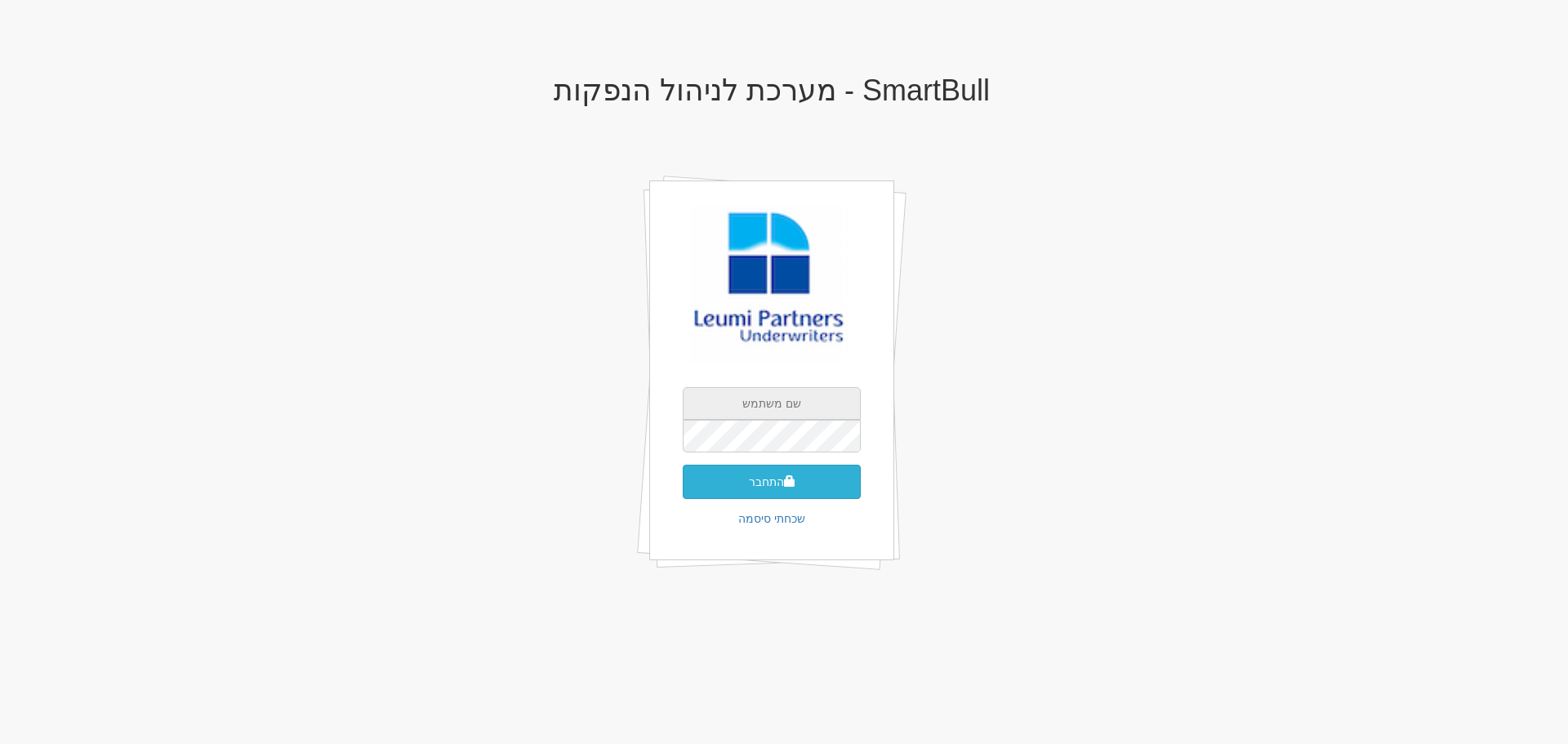
type input "[EMAIL_ADDRESS][DOMAIN_NAME]"
click at [769, 487] on button "התחבר" at bounding box center [772, 481] width 178 height 35
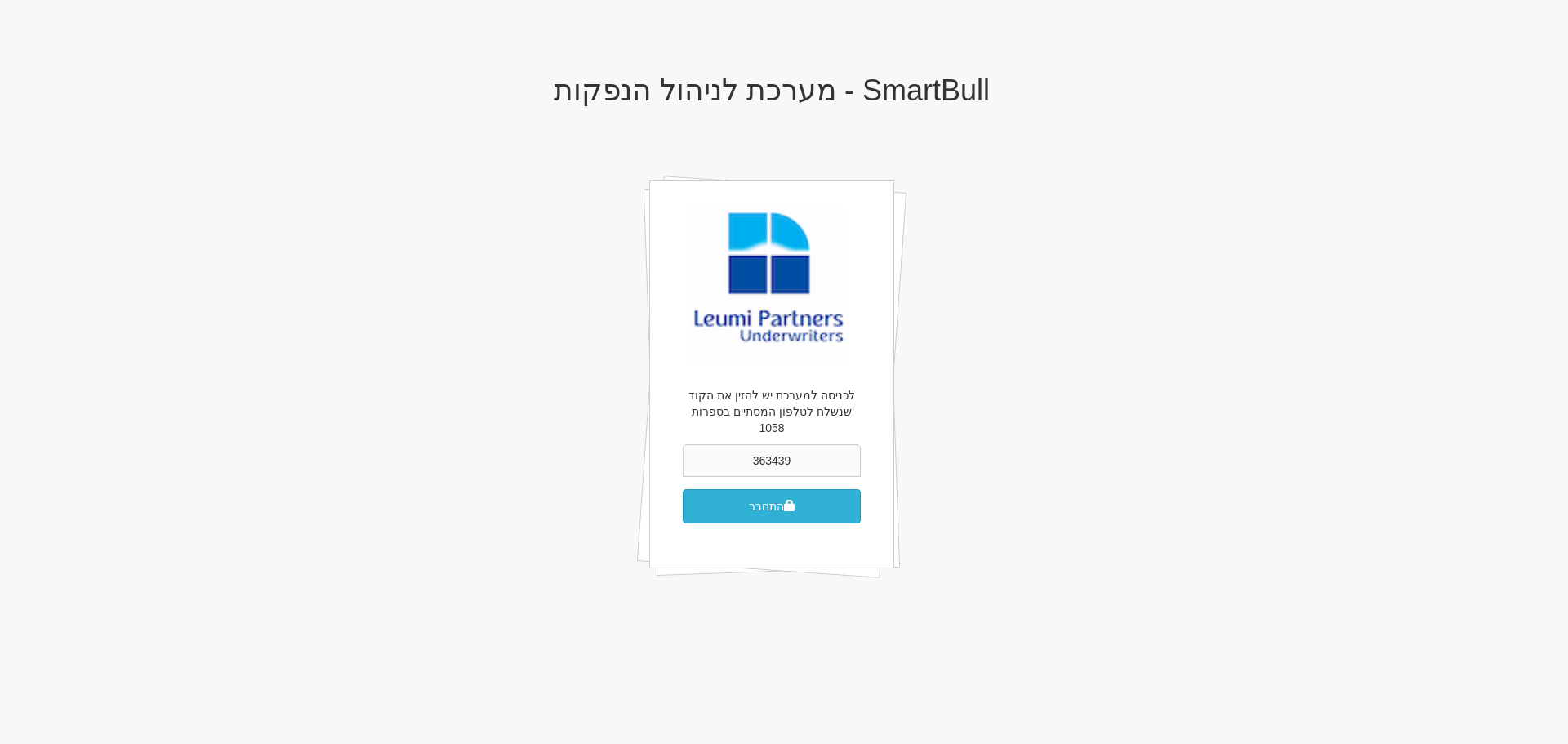
type input "363439"
click at [683, 489] on button "התחבר" at bounding box center [772, 506] width 178 height 35
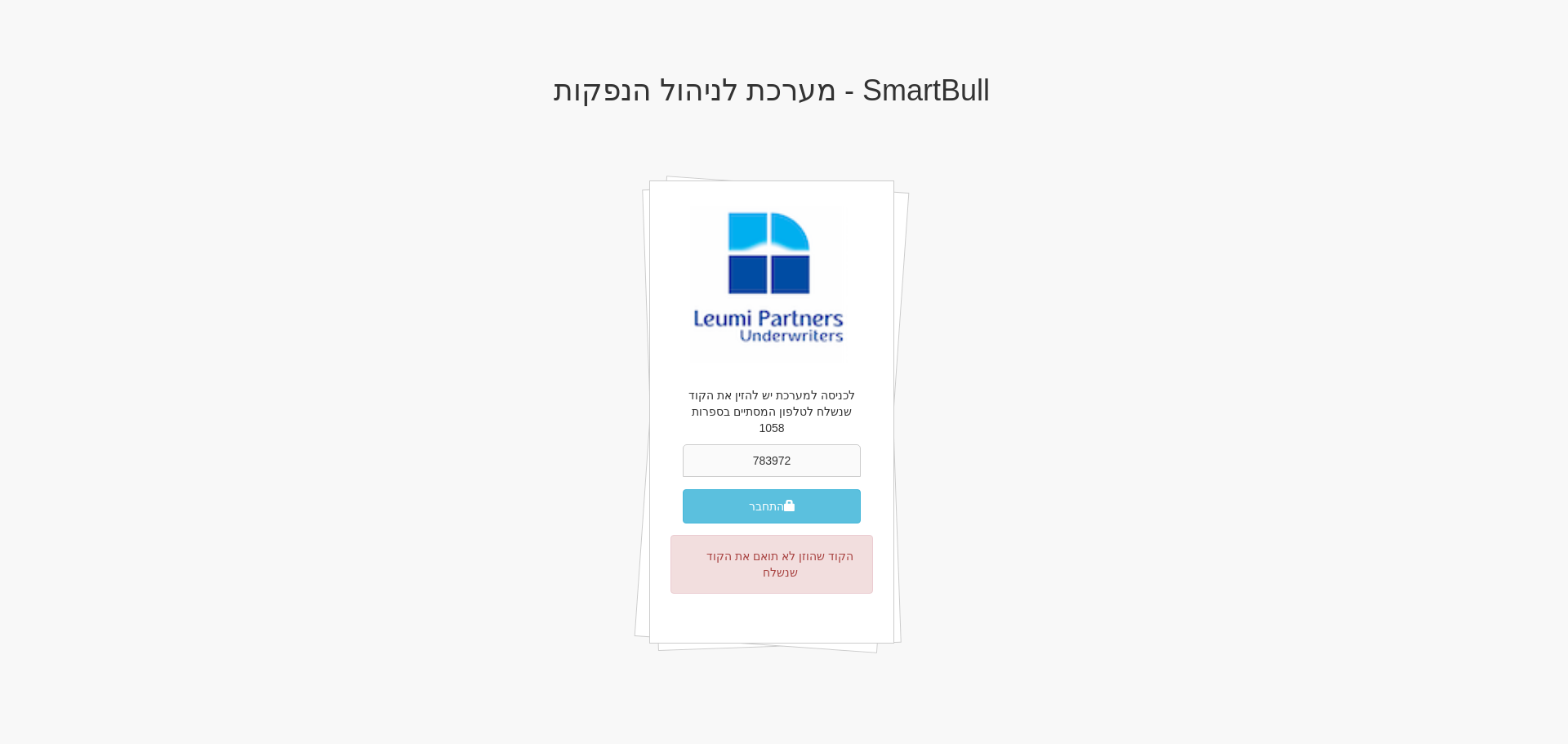
type input "783972"
click at [683, 489] on button "התחבר" at bounding box center [772, 506] width 178 height 35
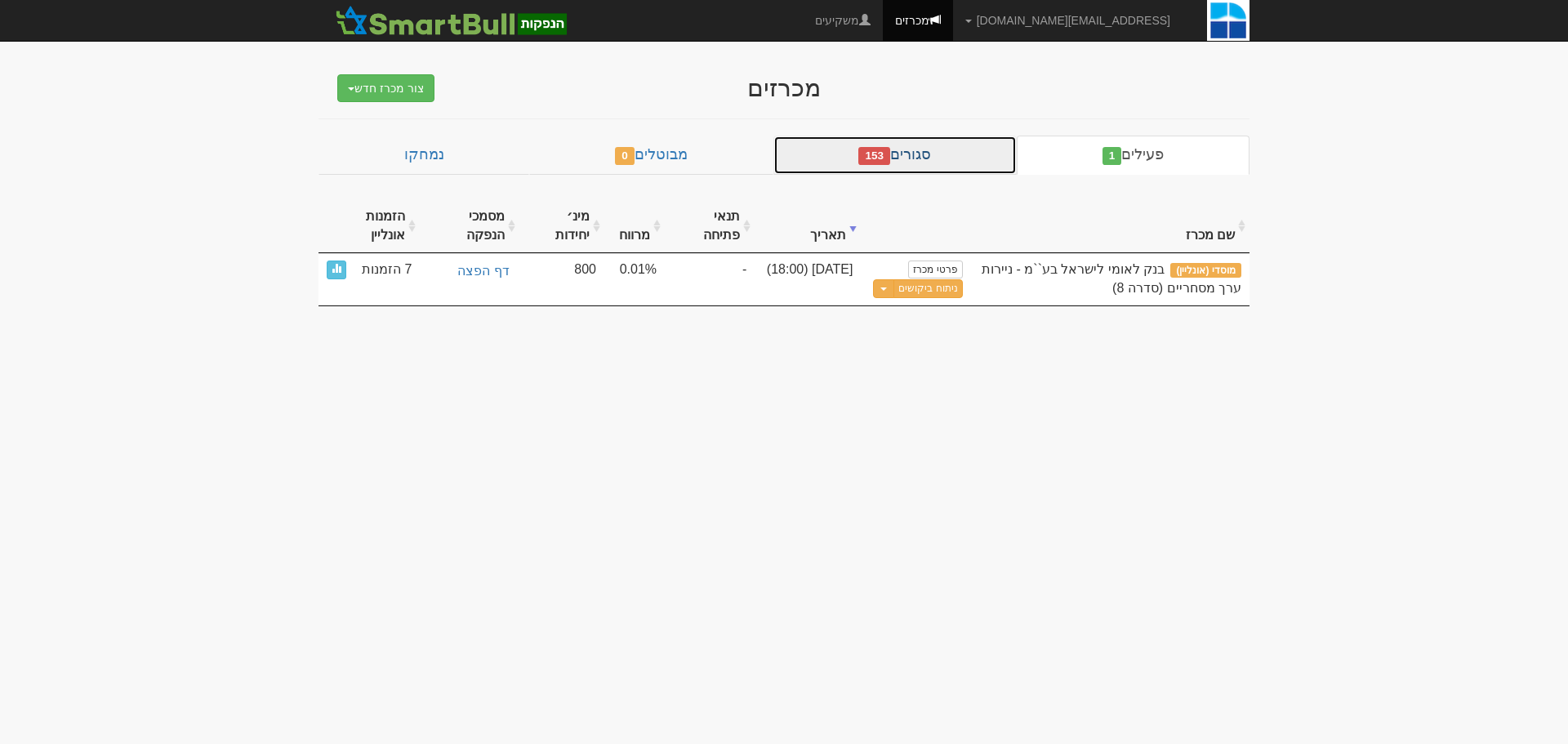
click at [921, 153] on link "סגורים 153" at bounding box center [895, 155] width 243 height 39
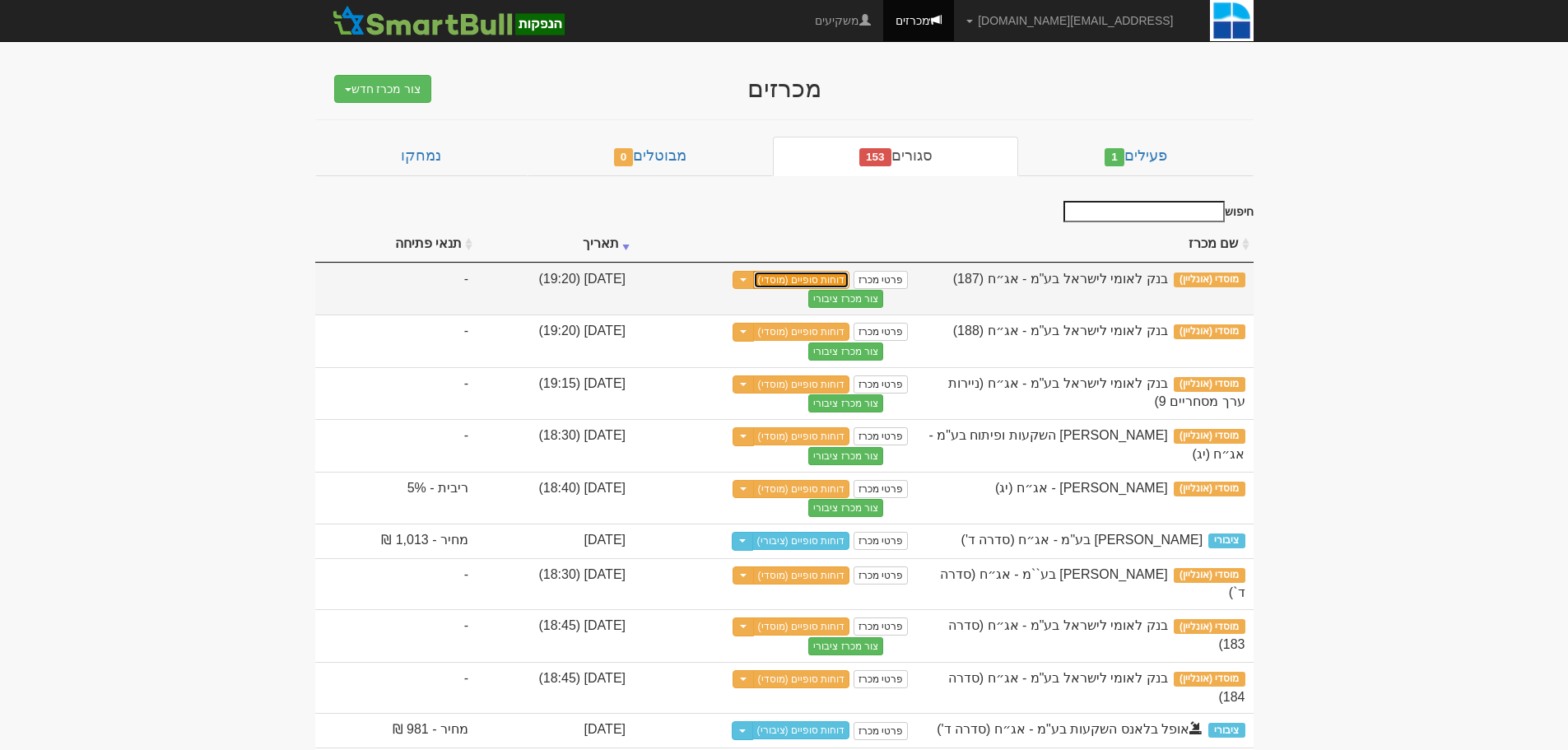
drag, startPoint x: 889, startPoint y: 279, endPoint x: 876, endPoint y: 280, distance: 13.0
click at [850, 278] on link "דוחות סופיים (מוסדי)" at bounding box center [801, 280] width 98 height 18
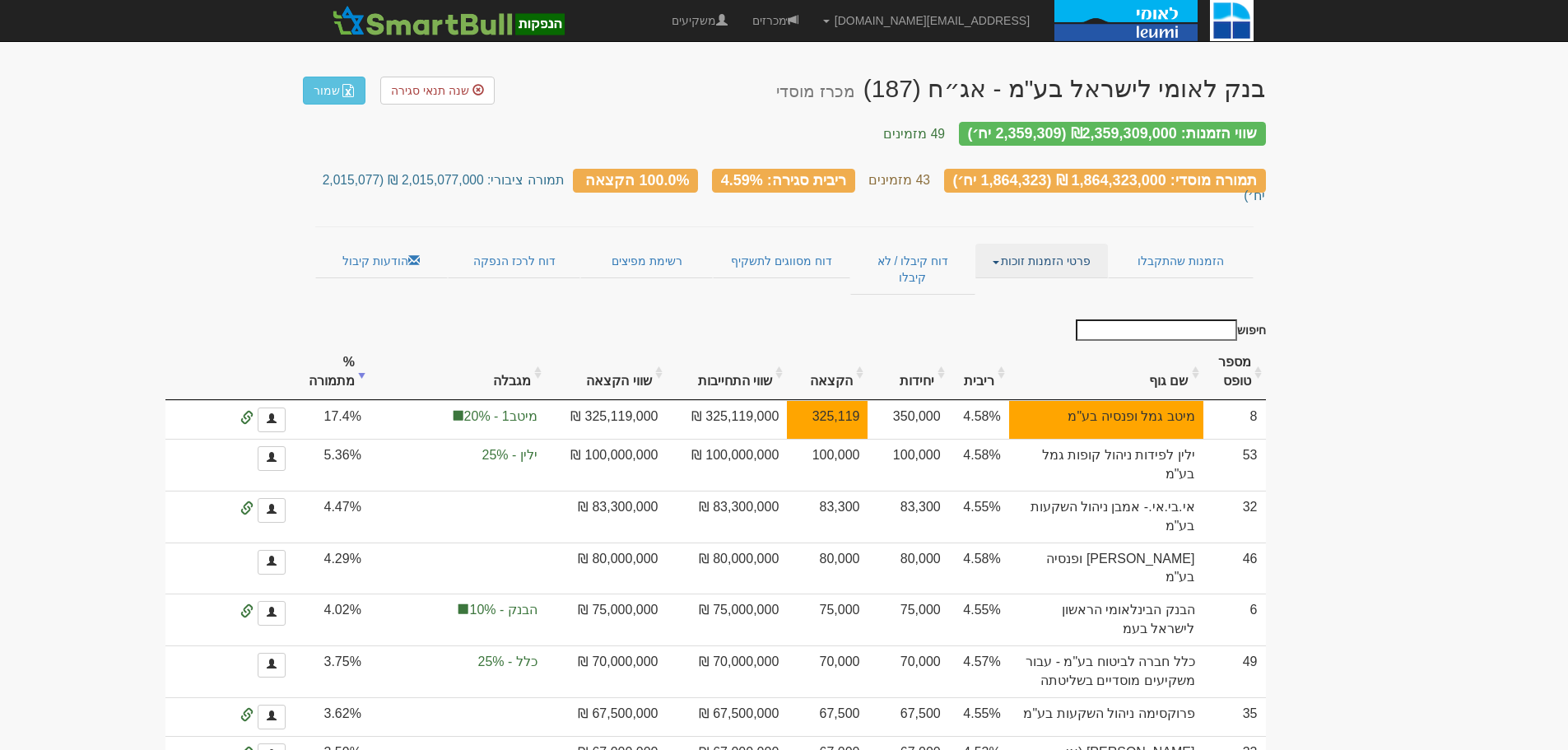
click at [999, 261] on span at bounding box center [995, 263] width 6 height 4
click at [1029, 282] on link "אנשי קשר וחשבונות" at bounding box center [1042, 293] width 130 height 21
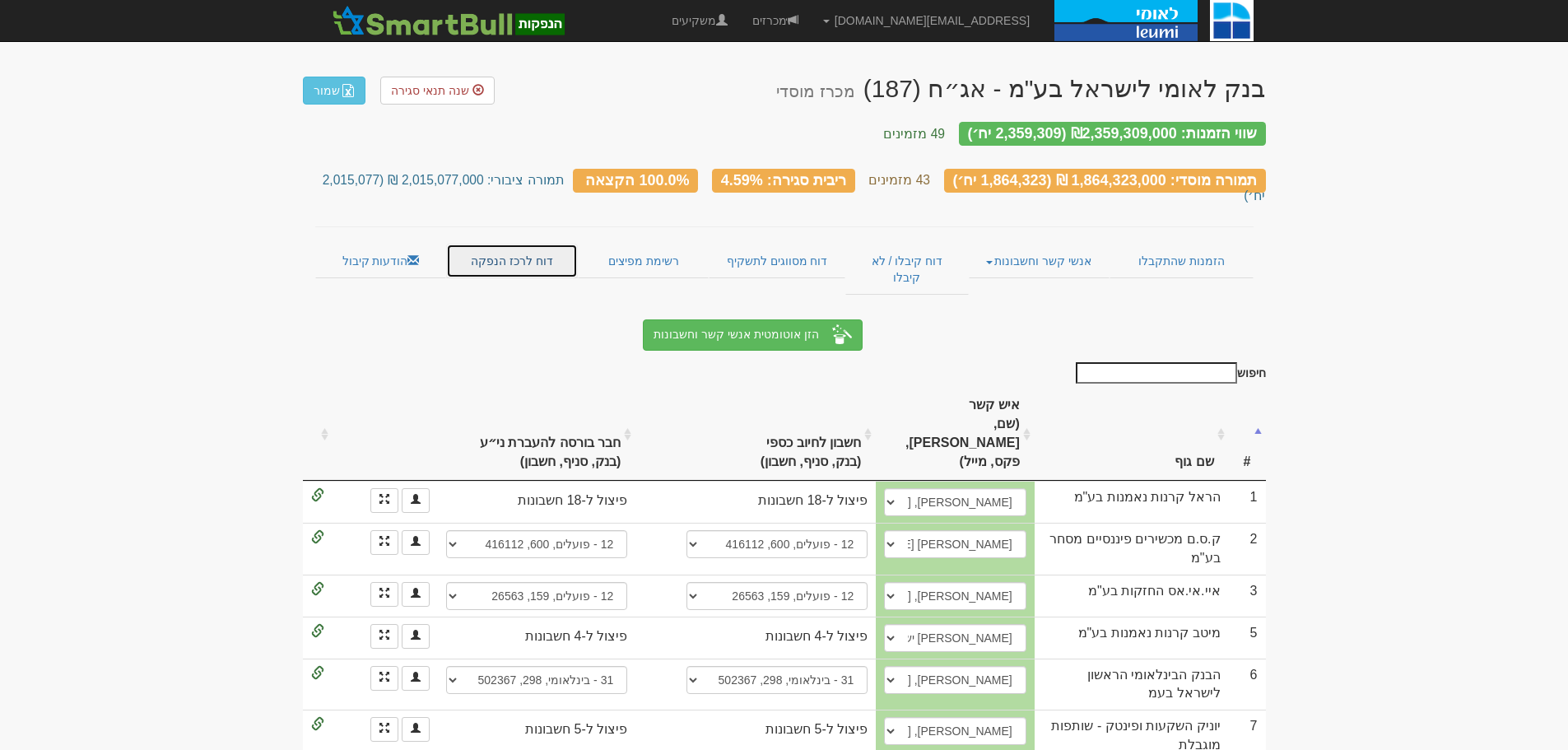
click at [506, 243] on link "דוח לרכז הנפקה" at bounding box center [511, 260] width 132 height 35
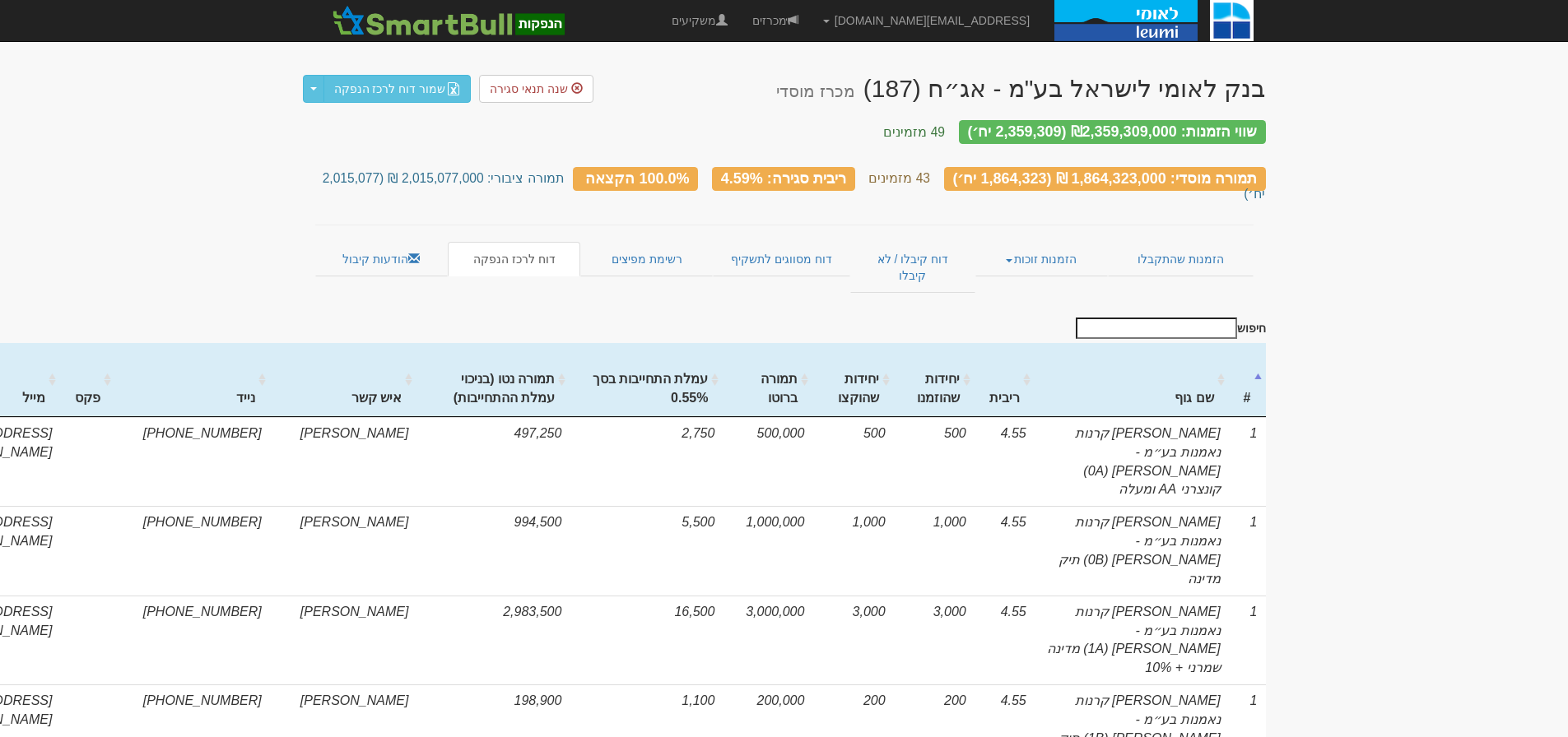
scroll to position [0, -426]
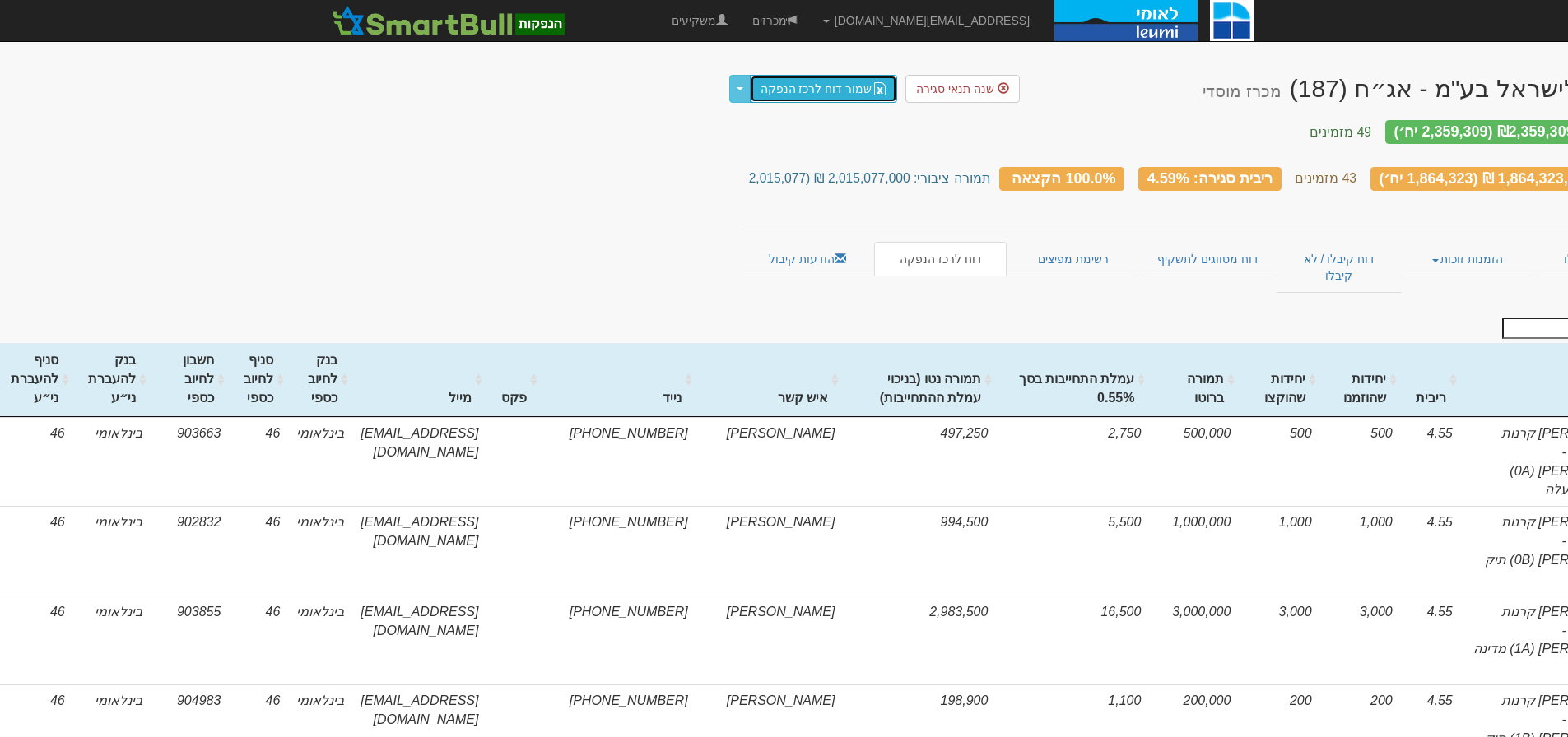
click at [823, 79] on link "שמור דוח לרכז הנפקה" at bounding box center [824, 89] width 149 height 28
click at [1223, 241] on link "דוח מסווגים לתשקיף" at bounding box center [1208, 258] width 138 height 35
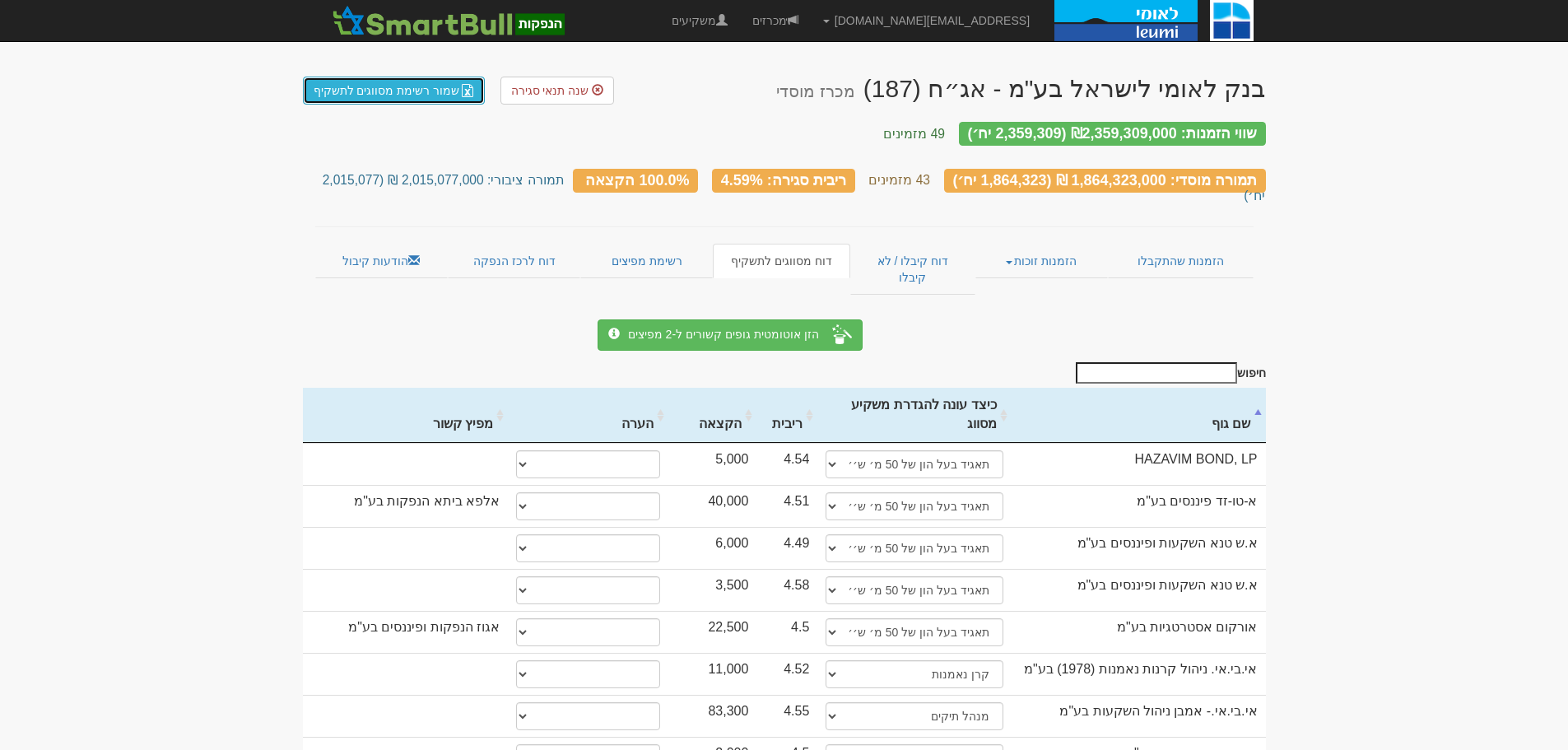
click at [378, 87] on link "שמור רשימת מסווגים לתשקיף" at bounding box center [394, 90] width 183 height 28
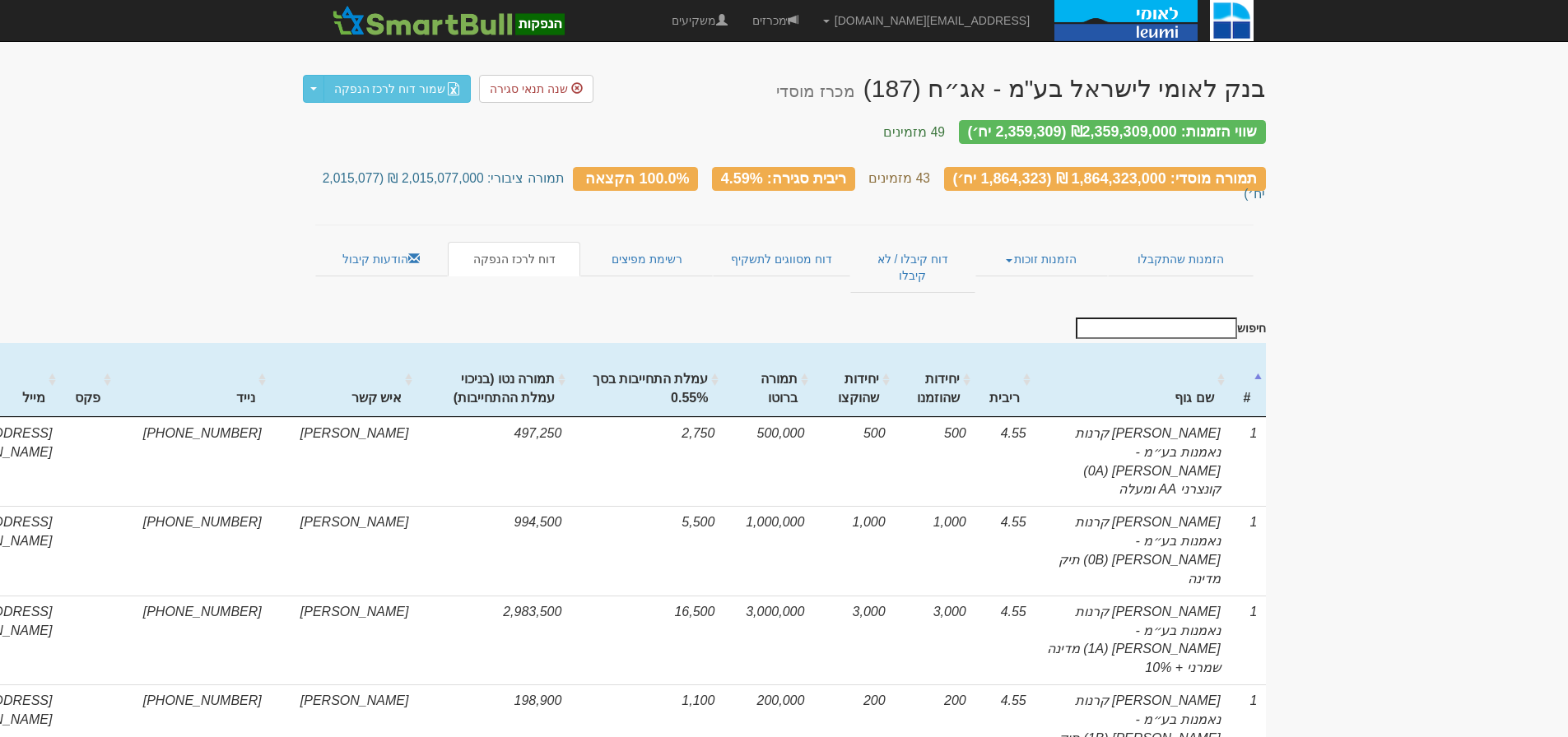
scroll to position [0, -426]
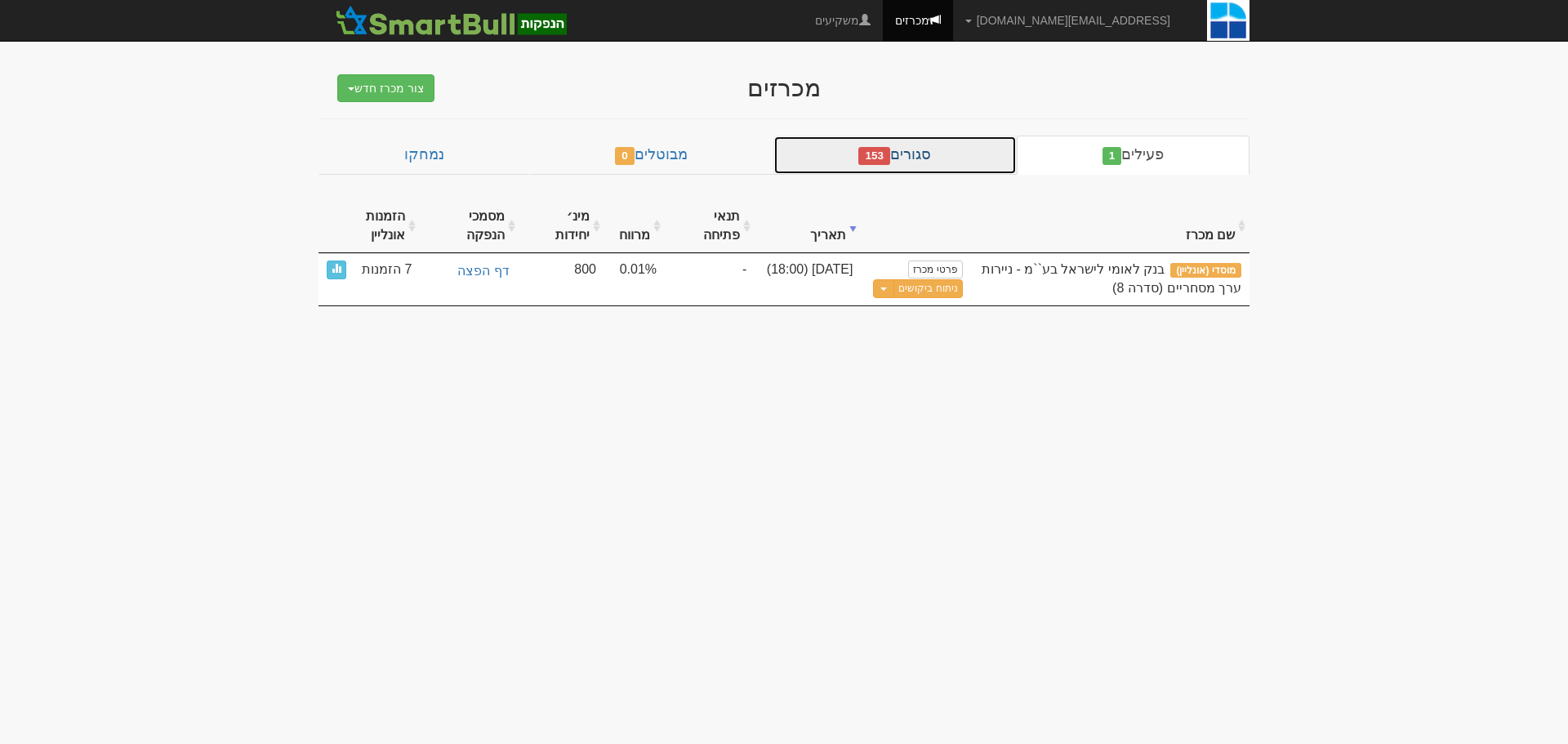
click at [905, 157] on link "סגורים 153" at bounding box center [895, 155] width 243 height 39
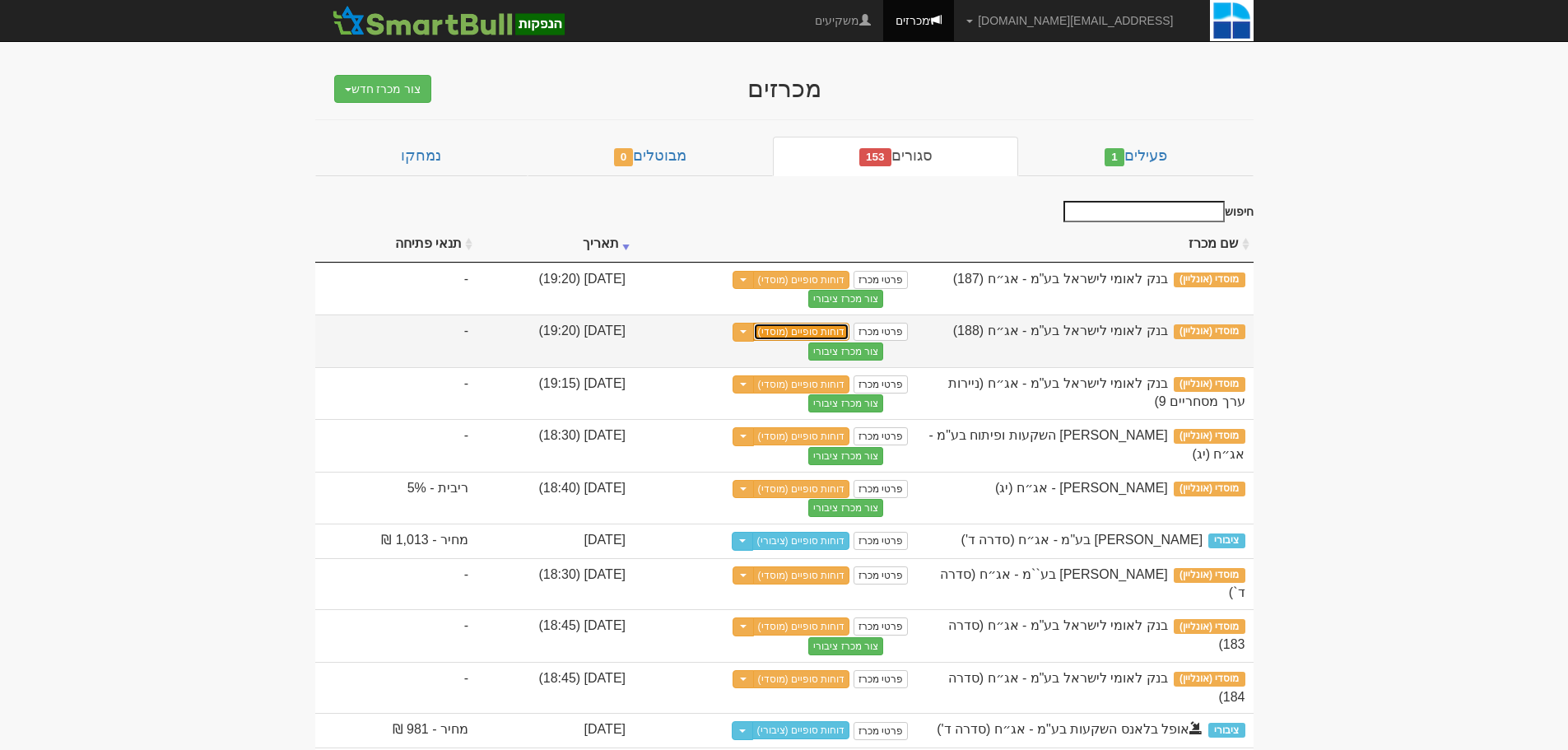
click at [850, 326] on link "דוחות סופיים (מוסדי)" at bounding box center [801, 331] width 98 height 18
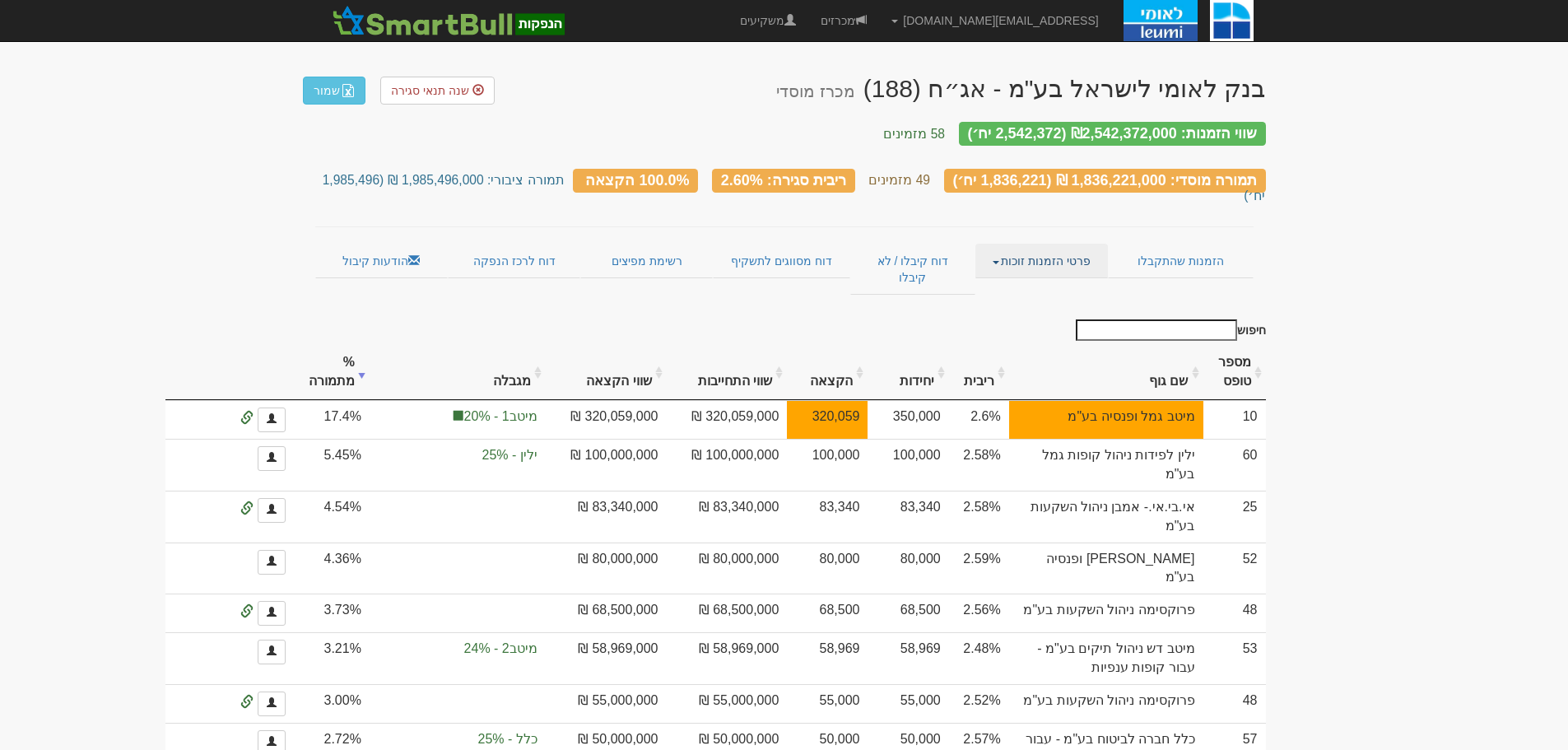
click at [1008, 243] on link "פרטי הזמנות זוכות" at bounding box center [1042, 260] width 132 height 35
click at [1024, 282] on link "אנשי קשר וחשבונות" at bounding box center [1042, 293] width 130 height 21
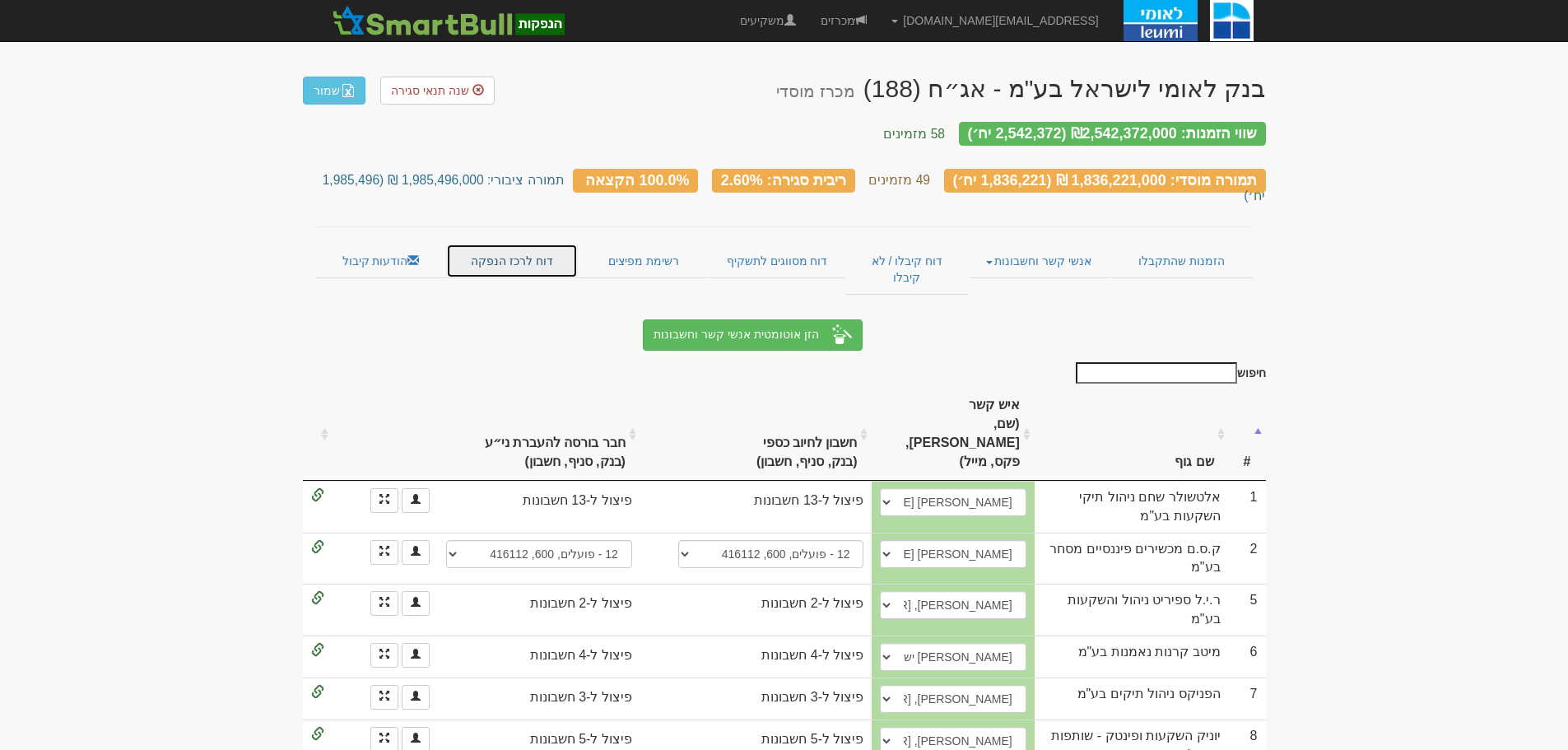
click at [508, 243] on link "דוח לרכז הנפקה" at bounding box center [511, 260] width 132 height 35
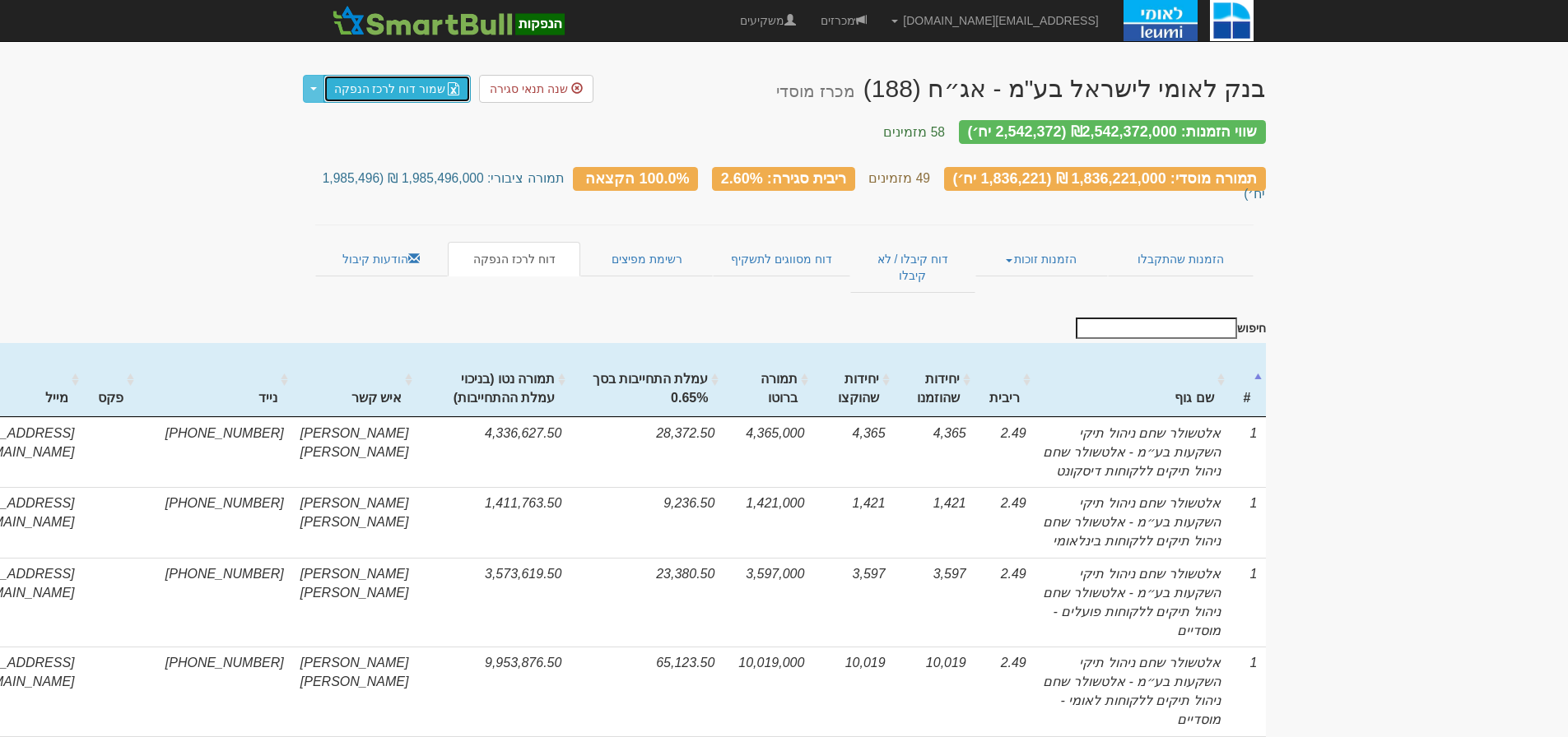
click at [384, 84] on link "שמור דוח לרכז הנפקה" at bounding box center [397, 89] width 149 height 28
click at [771, 241] on link "דוח מסווגים לתשקיף" at bounding box center [781, 258] width 138 height 35
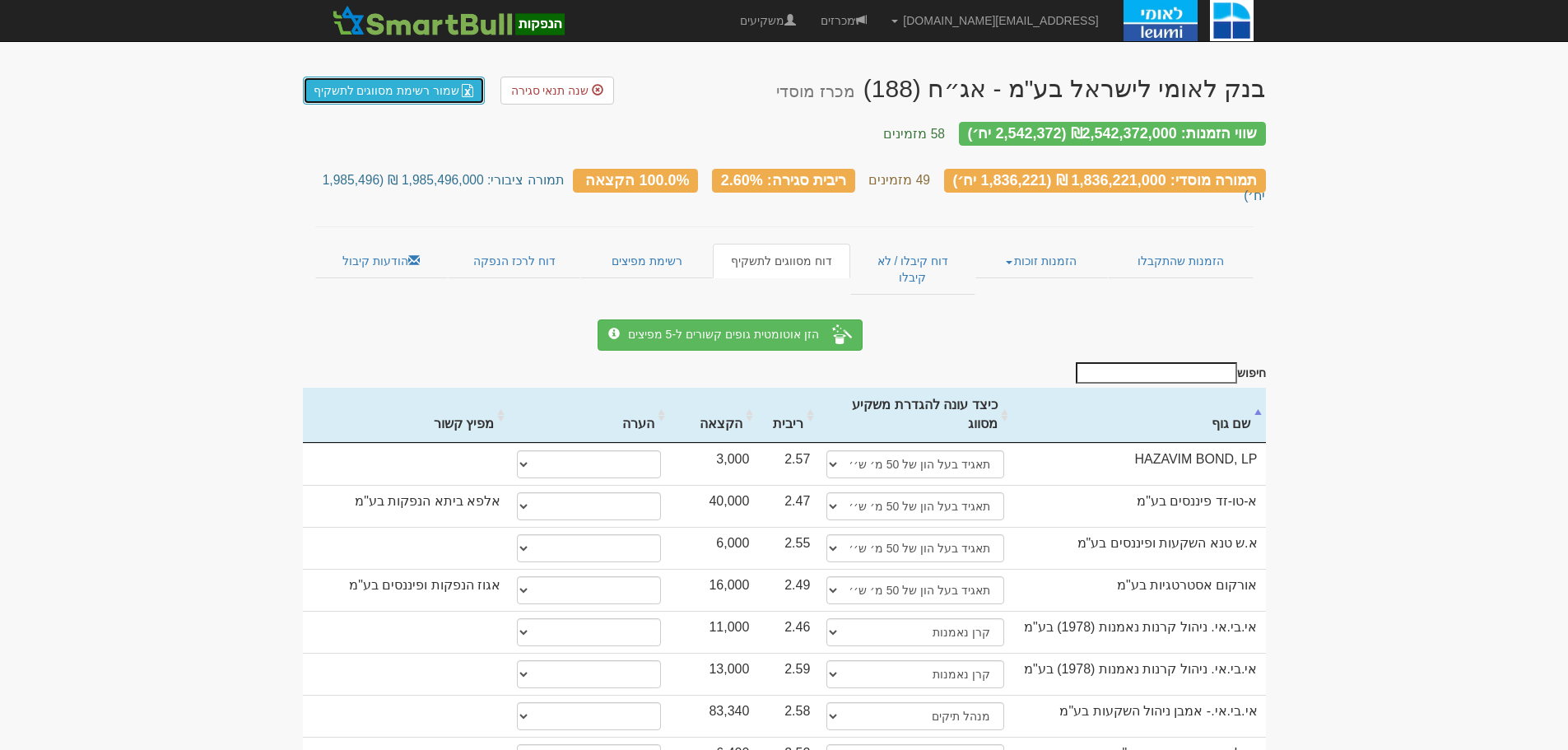
click at [409, 85] on link "שמור רשימת מסווגים לתשקיף" at bounding box center [394, 90] width 183 height 28
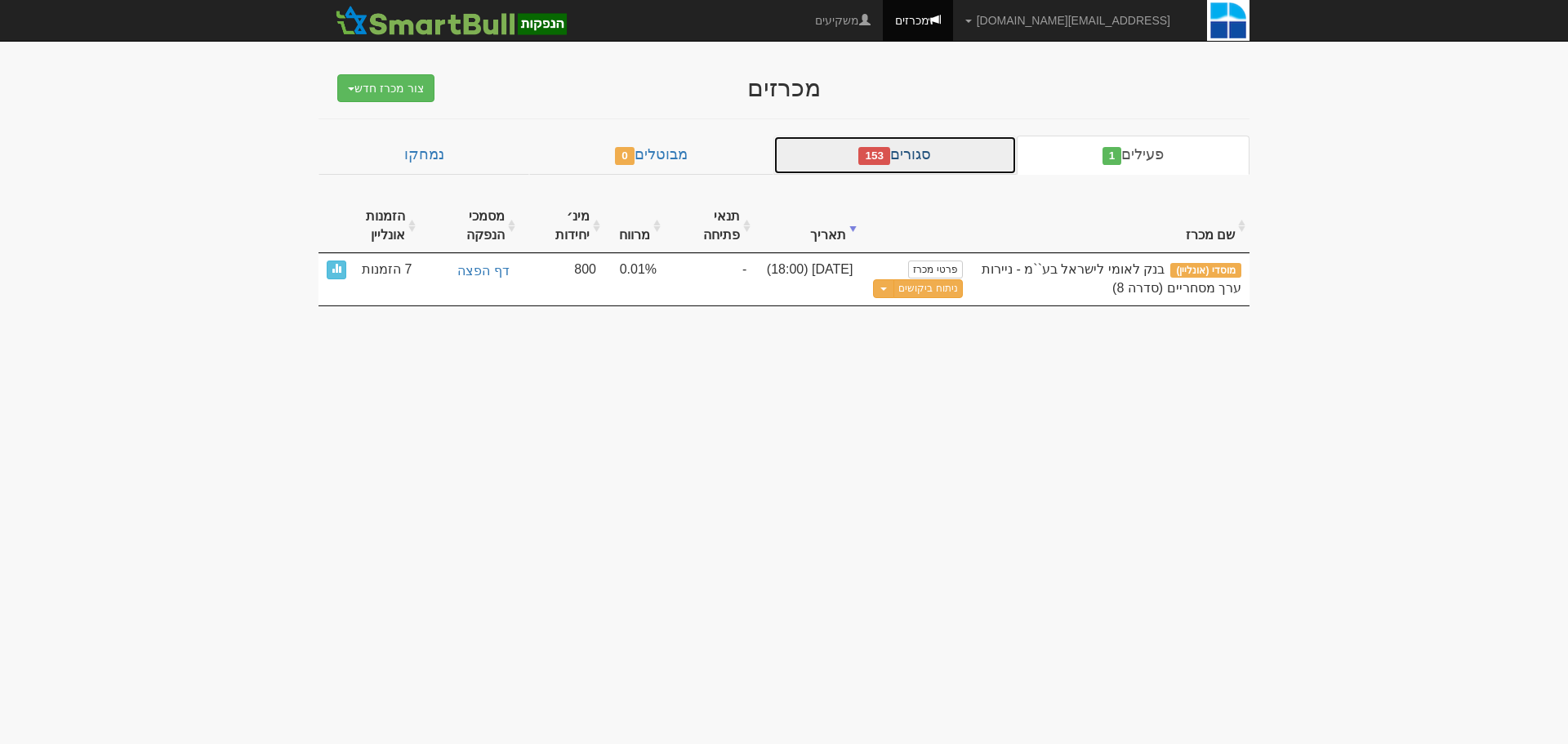
click at [908, 154] on link "סגורים 153" at bounding box center [895, 155] width 243 height 39
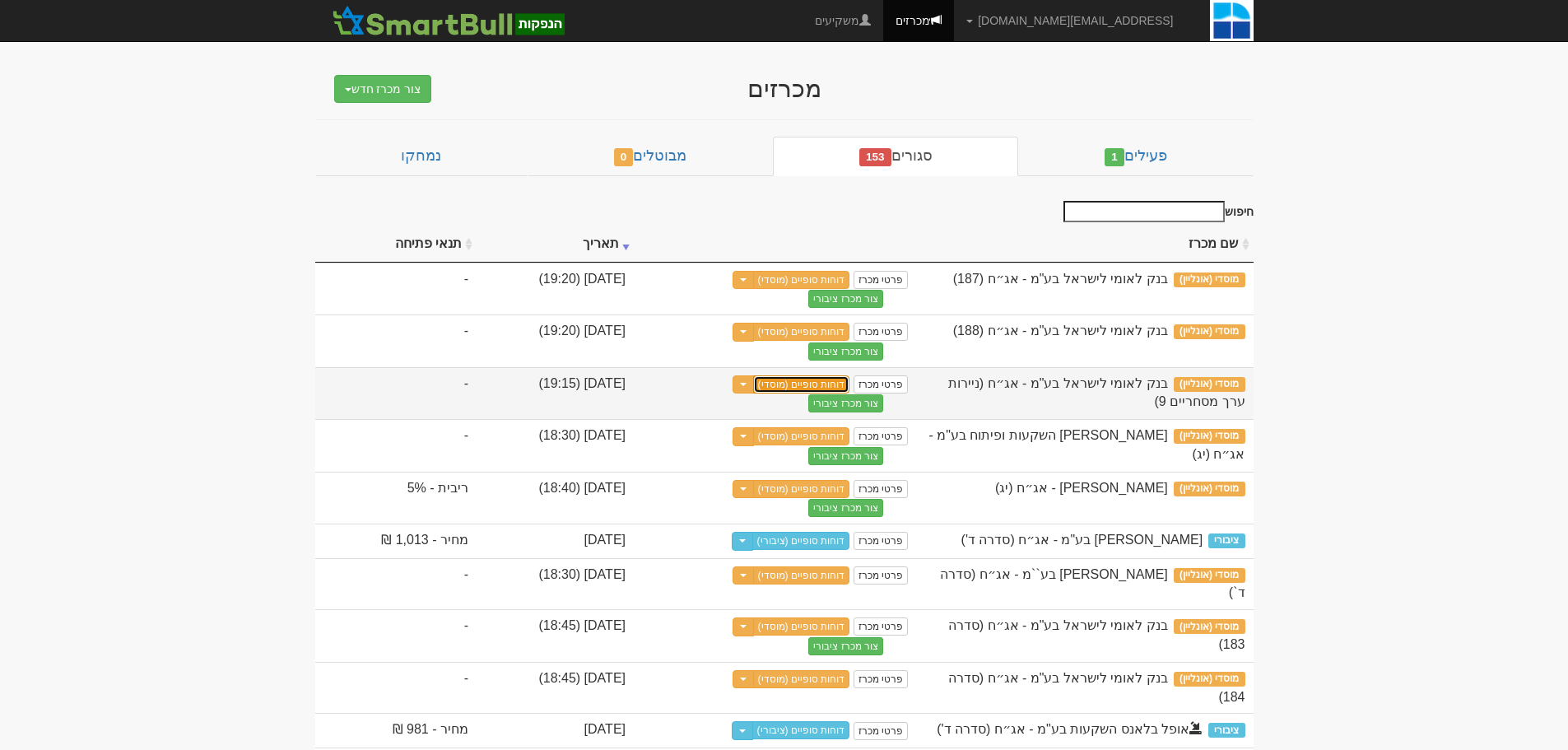
click at [850, 384] on link "דוחות סופיים (מוסדי)" at bounding box center [801, 384] width 98 height 18
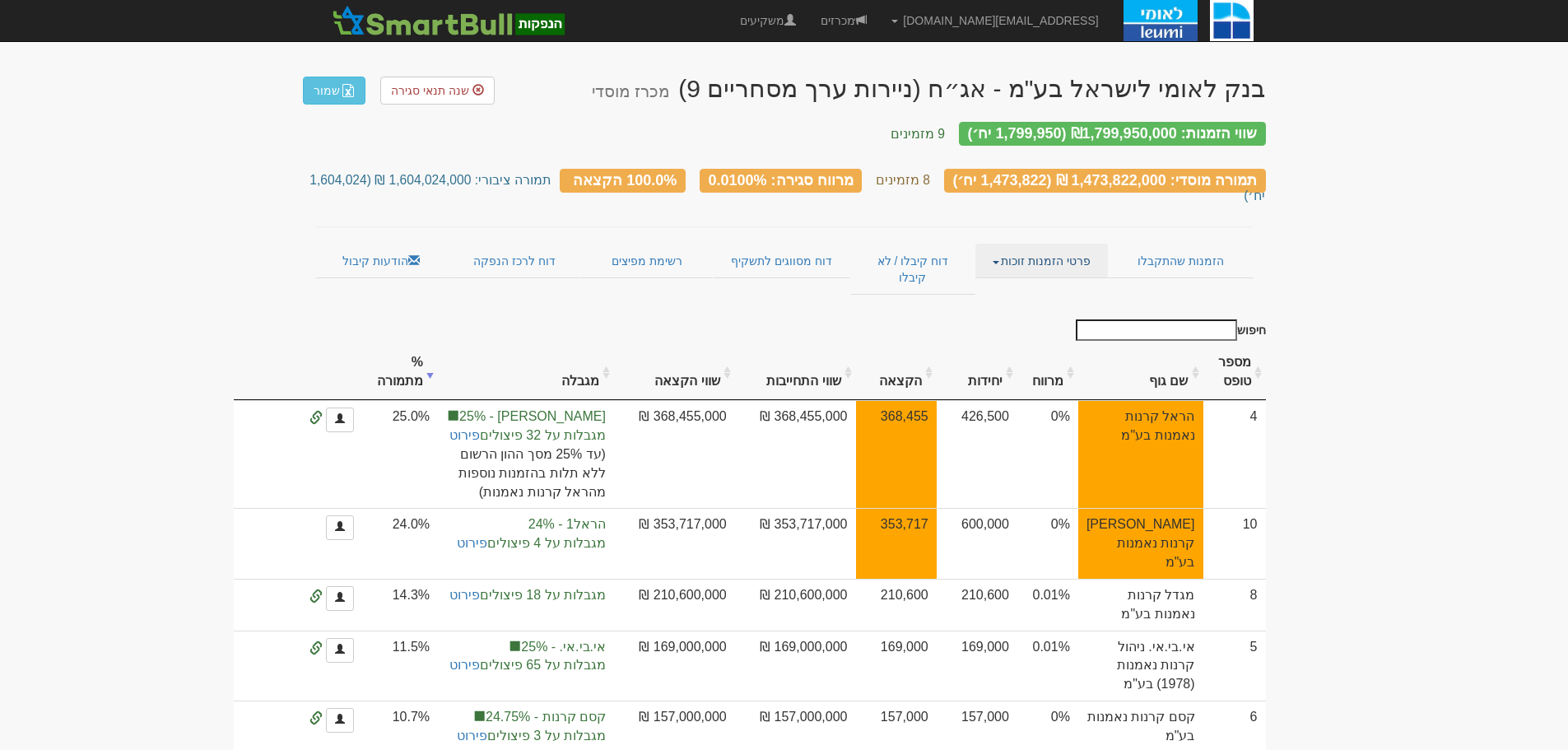
click at [1059, 243] on link "פרטי הזמנות זוכות" at bounding box center [1042, 260] width 132 height 35
click at [1044, 282] on link "אנשי קשר וחשבונות" at bounding box center [1042, 293] width 130 height 21
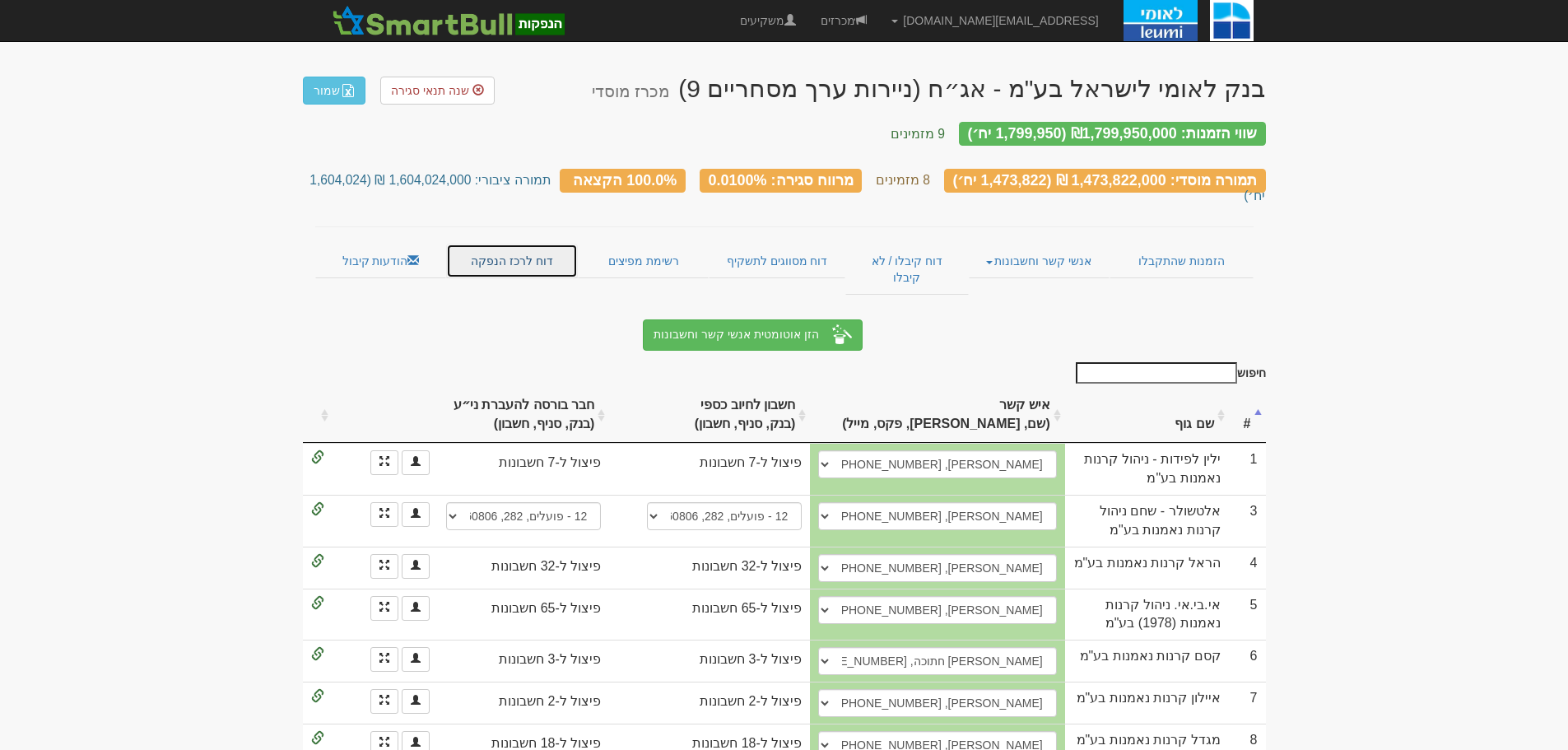
click at [544, 243] on link "דוח לרכז הנפקה" at bounding box center [511, 260] width 132 height 35
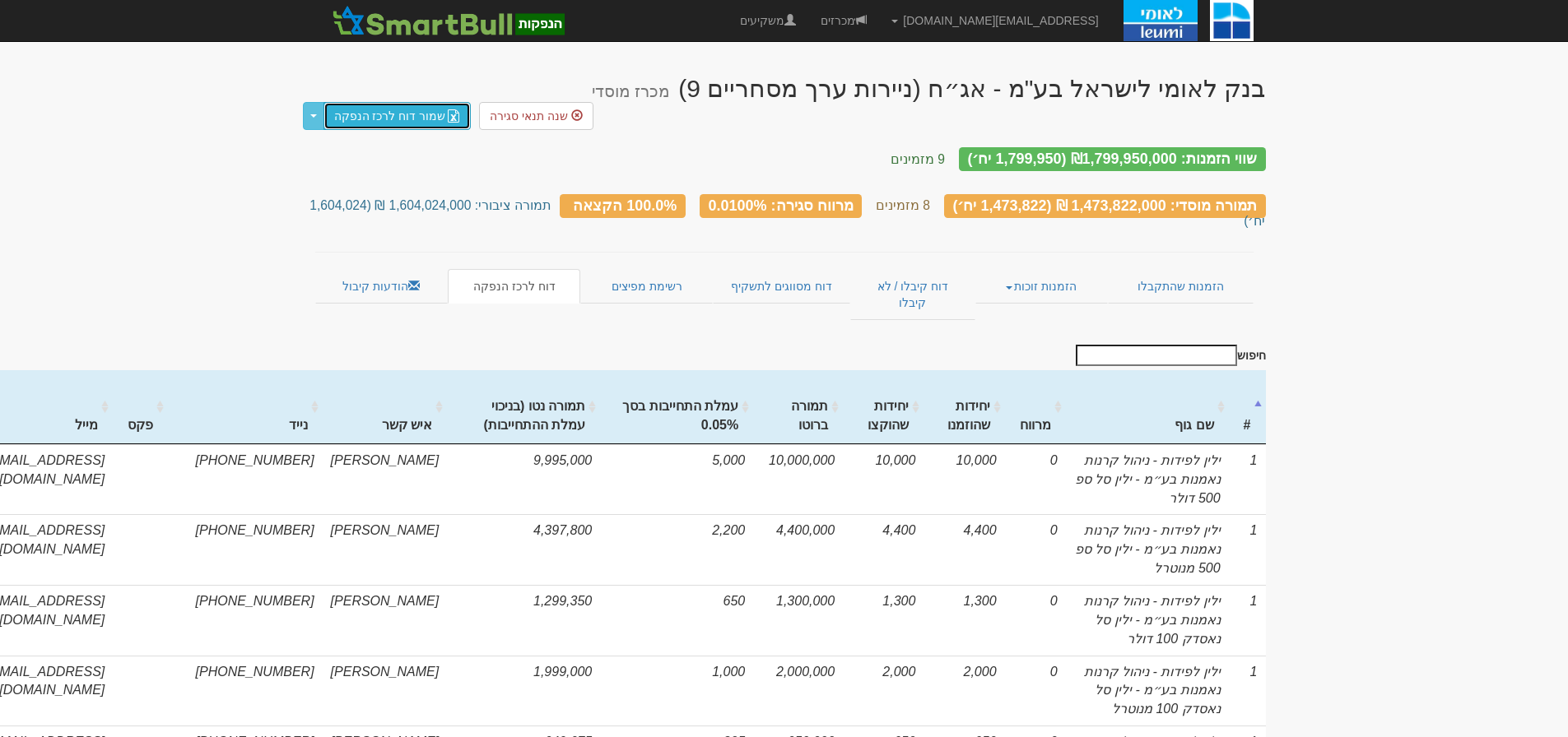
click at [412, 102] on link "שמור דוח לרכז הנפקה" at bounding box center [397, 115] width 149 height 28
click at [782, 269] on link "דוח מסווגים לתשקיף" at bounding box center [781, 286] width 138 height 35
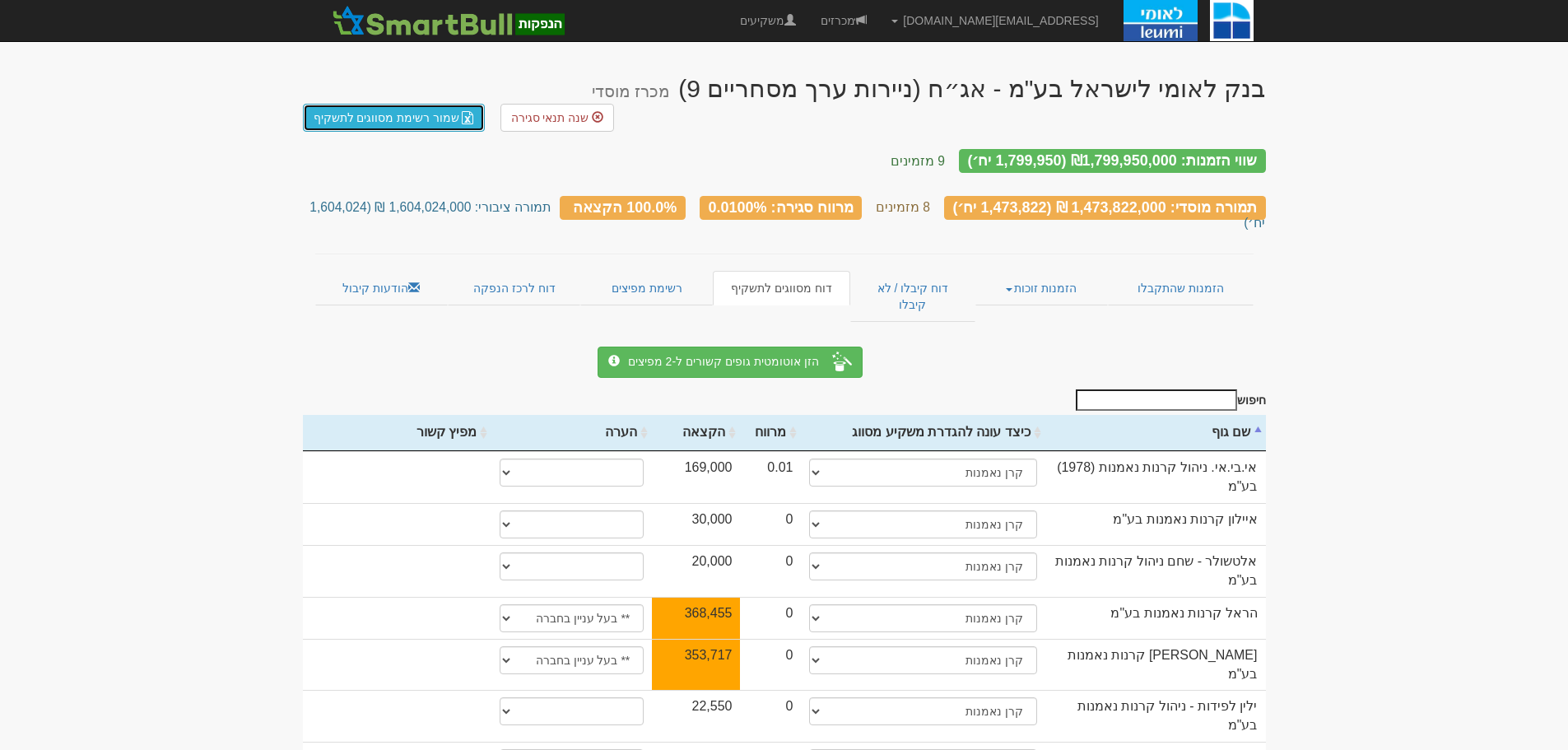
click at [381, 104] on link "שמור רשימת מסווגים לתשקיף" at bounding box center [394, 117] width 183 height 28
